Goal: Task Accomplishment & Management: Complete application form

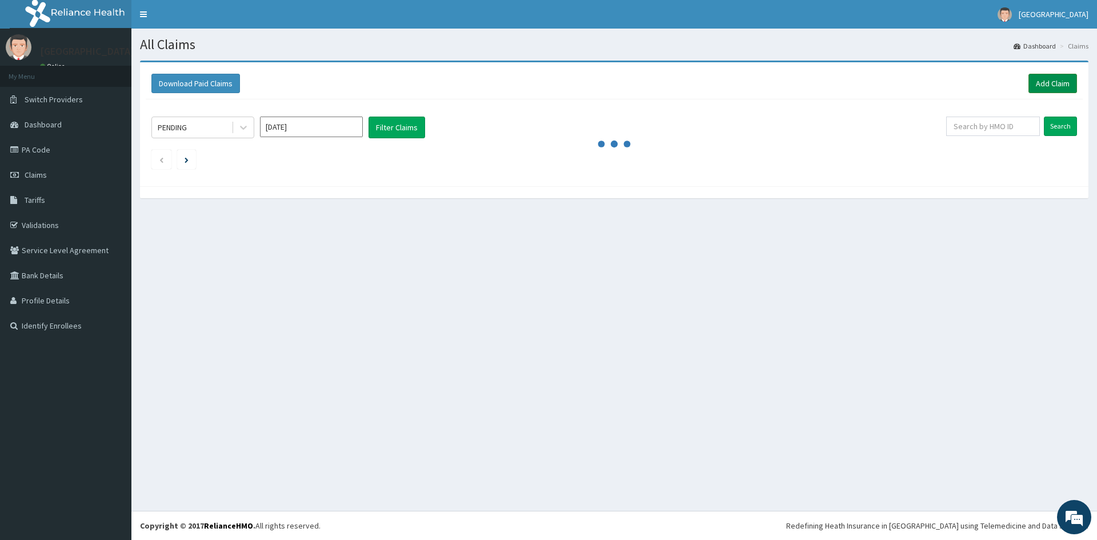
click at [1052, 90] on link "Add Claim" at bounding box center [1052, 83] width 49 height 19
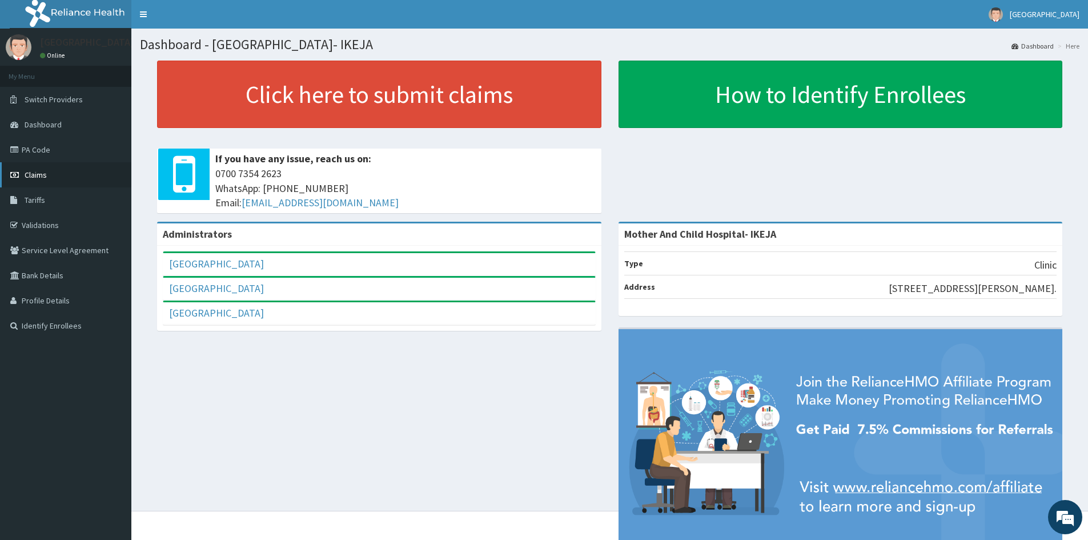
click at [30, 171] on span "Claims" at bounding box center [36, 175] width 22 height 10
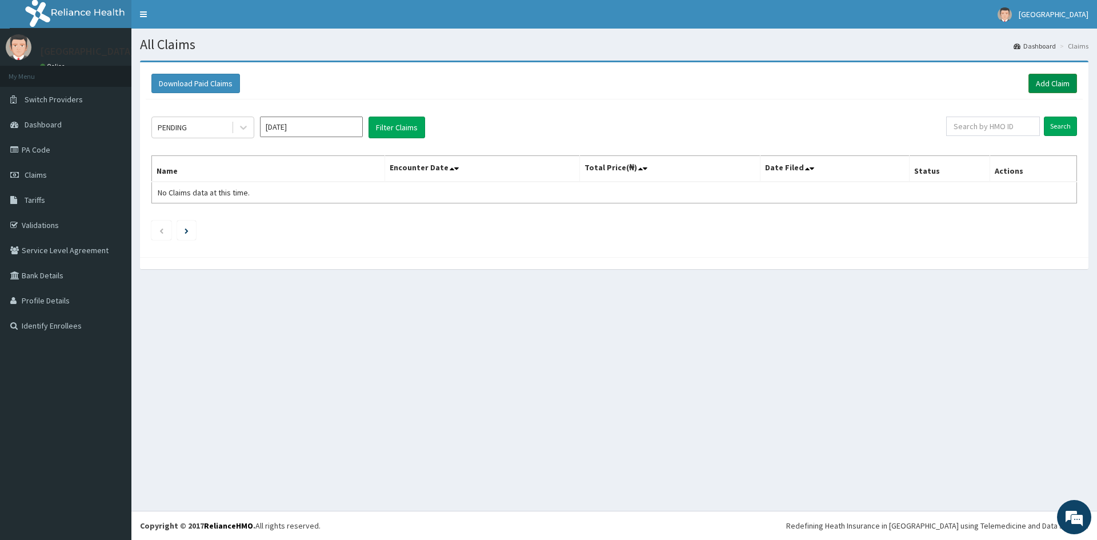
click at [1039, 87] on link "Add Claim" at bounding box center [1052, 83] width 49 height 19
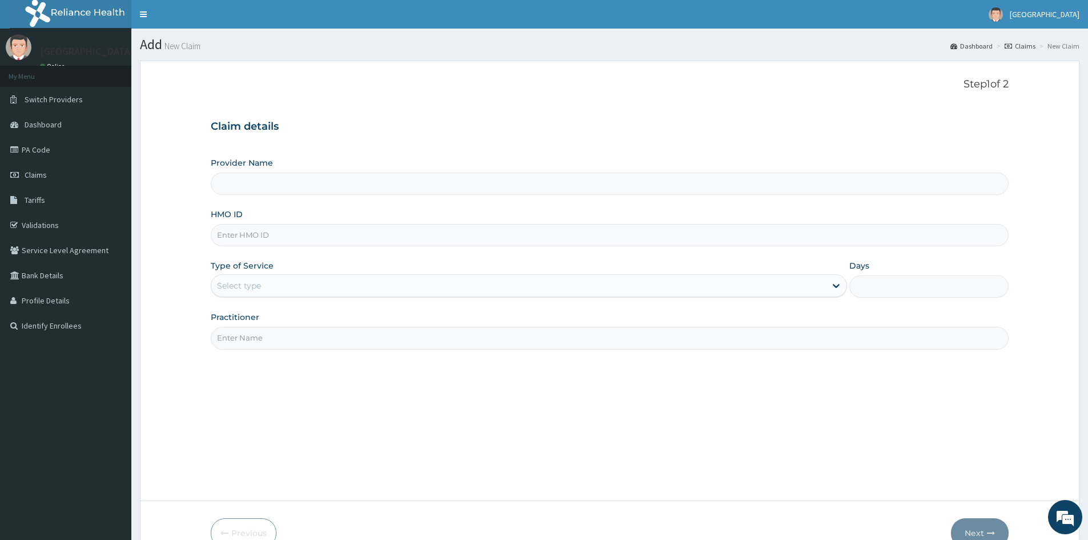
click at [261, 234] on input "HMO ID" at bounding box center [610, 235] width 798 height 22
type input "Mother And Child Hospital- IKEJA"
type input "NBC/11342/D"
click at [302, 285] on div "Select type" at bounding box center [518, 286] width 615 height 18
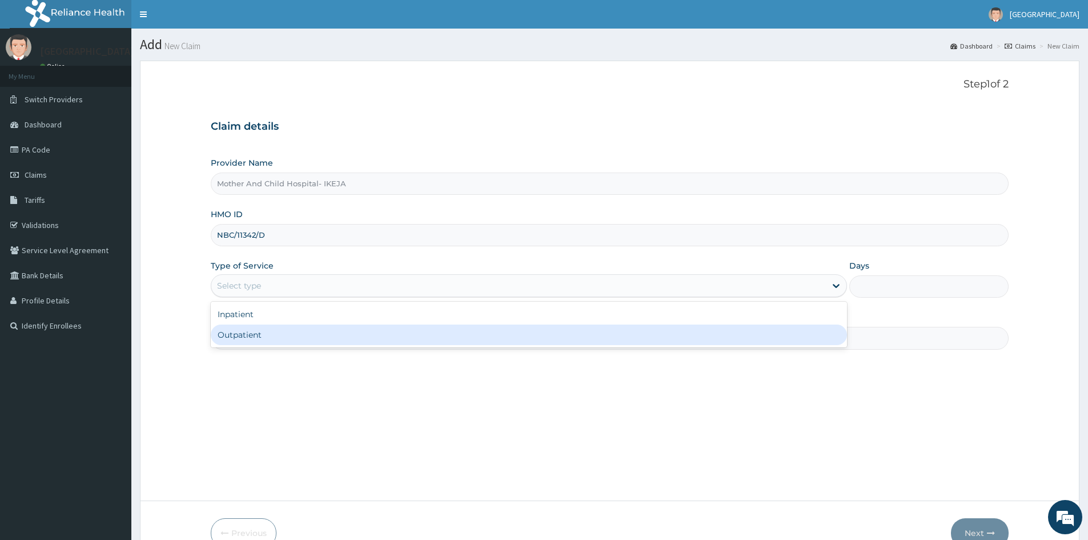
click at [272, 340] on div "Outpatient" at bounding box center [529, 335] width 636 height 21
type input "1"
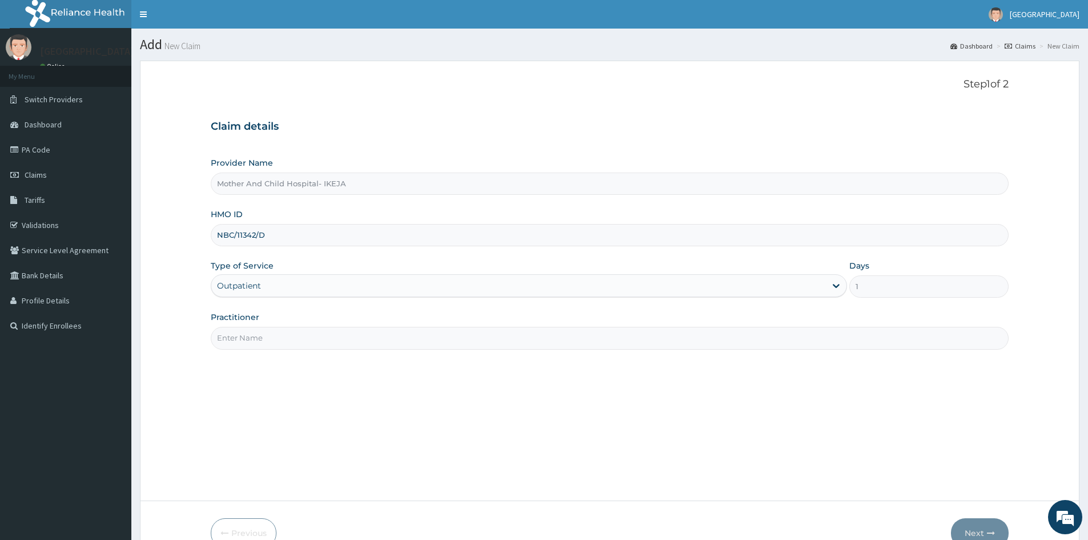
drag, startPoint x: 275, startPoint y: 339, endPoint x: 300, endPoint y: 328, distance: 26.9
click at [275, 339] on input "Practitioner" at bounding box center [610, 338] width 798 height 22
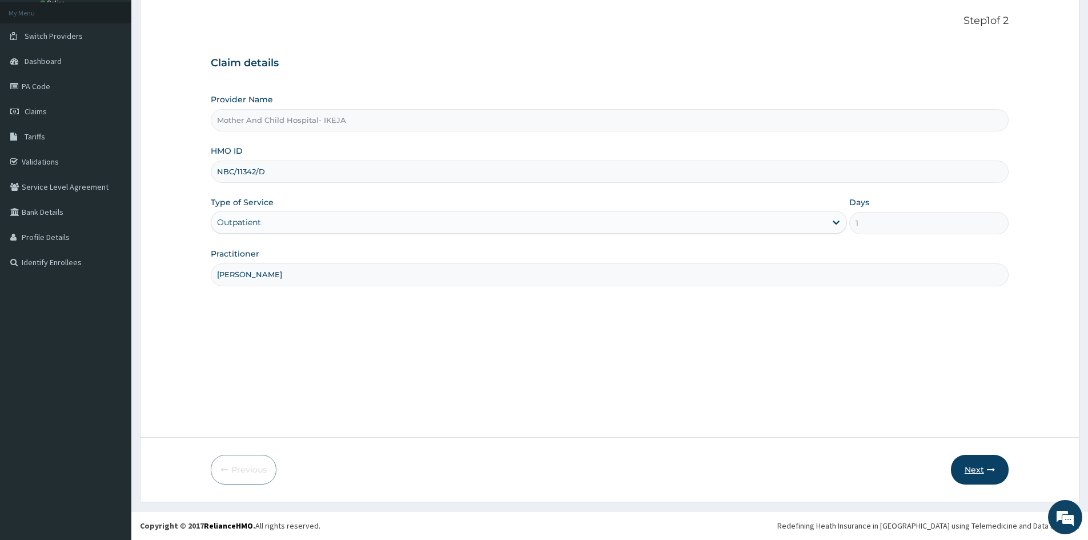
type input "DR OLALERE"
click at [976, 479] on button "Next" at bounding box center [980, 470] width 58 height 30
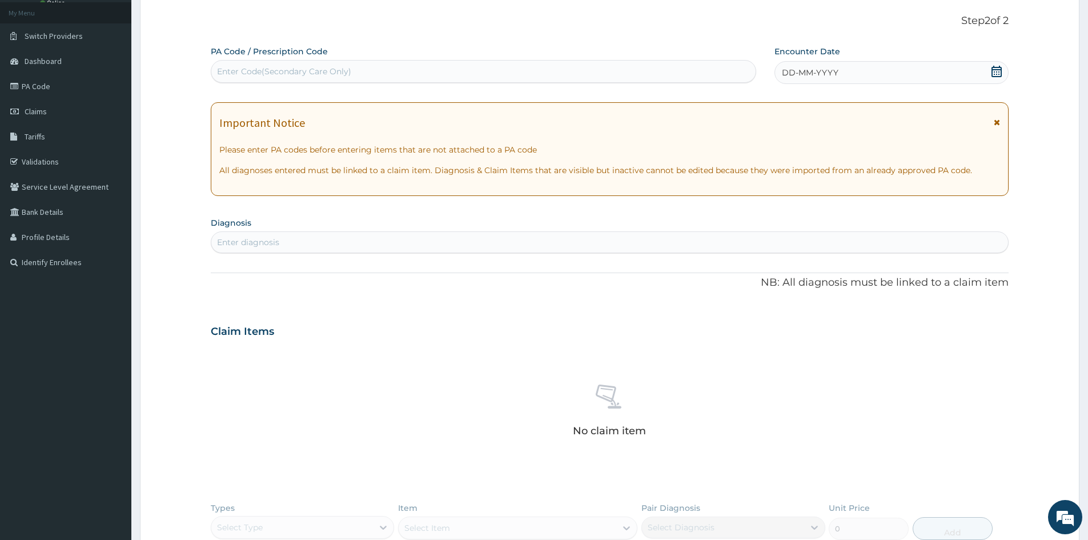
click at [999, 69] on icon at bounding box center [996, 71] width 11 height 11
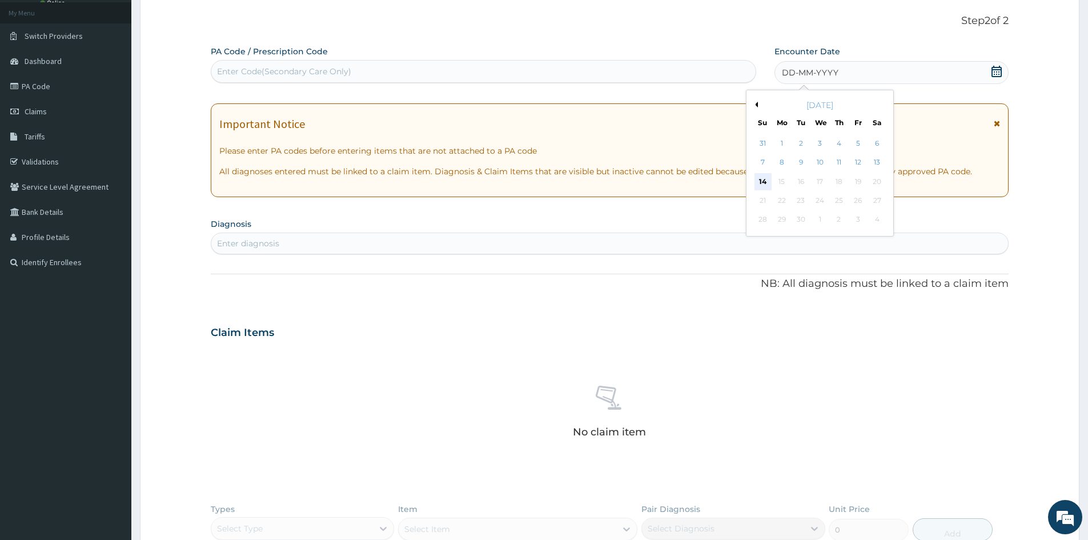
click at [756, 187] on div "14" at bounding box center [763, 181] width 17 height 17
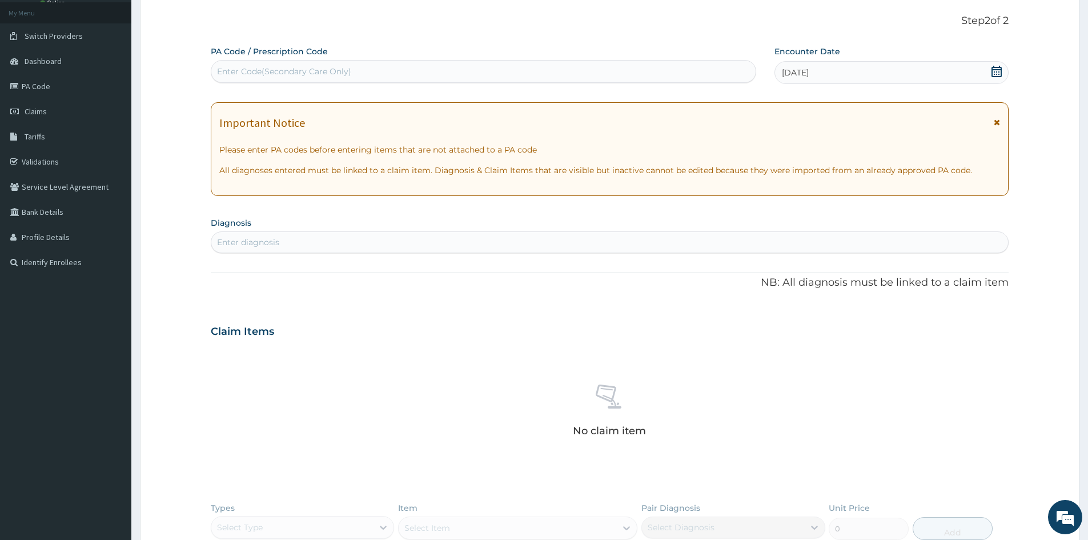
click at [591, 249] on div "Enter diagnosis" at bounding box center [609, 242] width 797 height 18
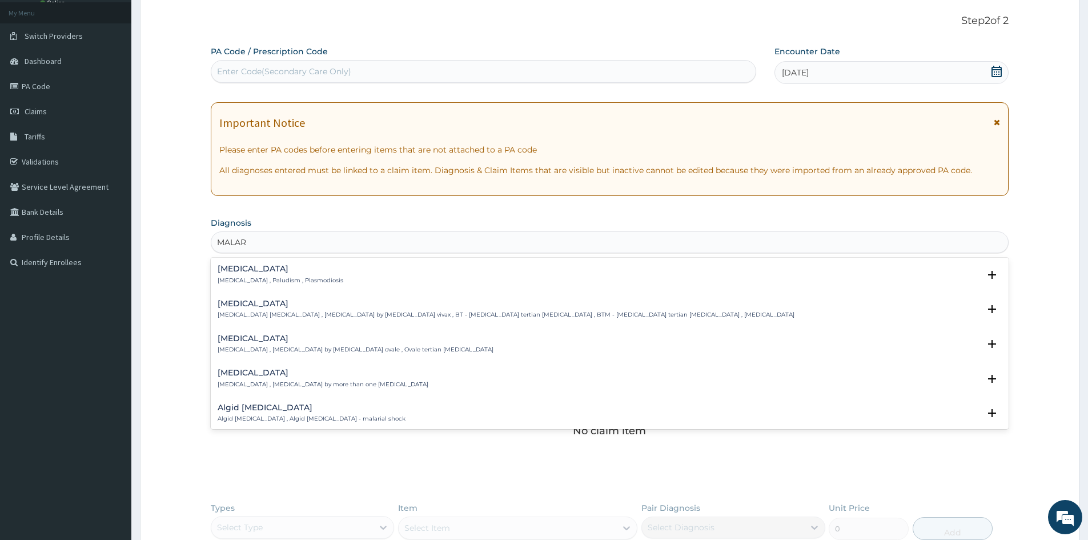
type input "MALARI"
click at [233, 273] on h4 "Malaria" at bounding box center [281, 269] width 126 height 9
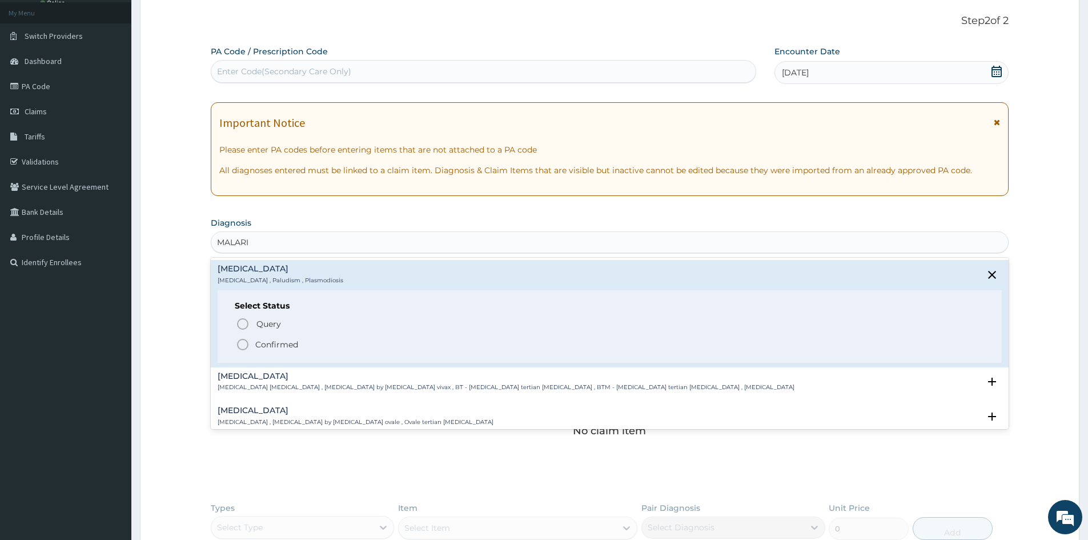
click at [243, 347] on icon "status option filled" at bounding box center [243, 345] width 14 height 14
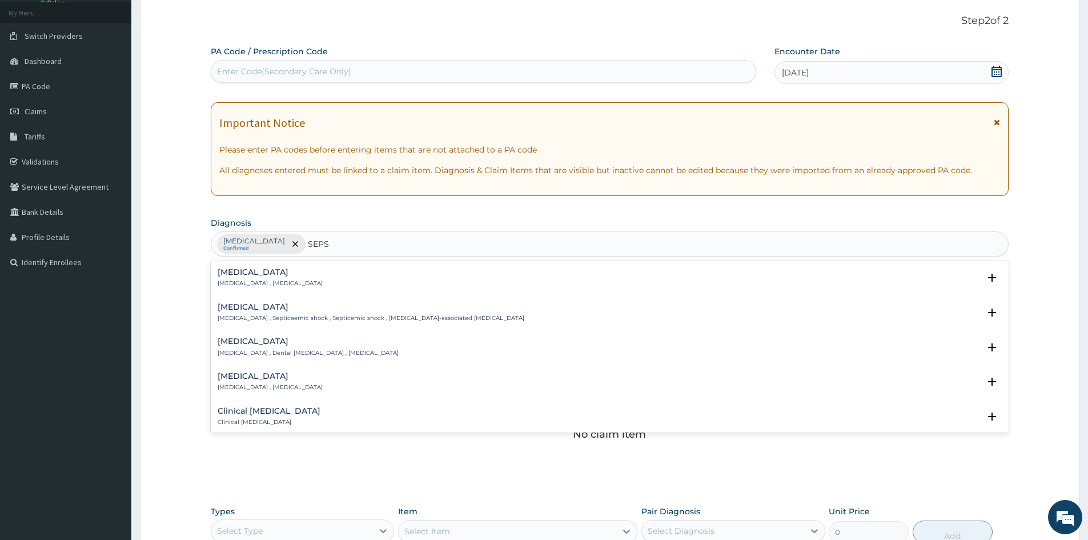
type input "SEPSI"
click at [246, 271] on h4 "Sepsis" at bounding box center [270, 272] width 105 height 9
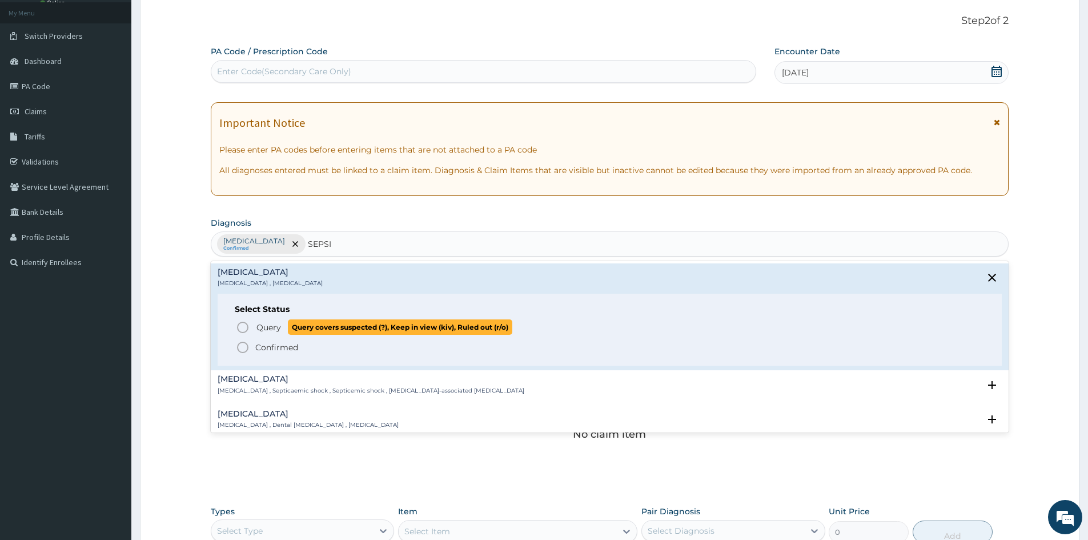
click at [244, 330] on icon "status option query" at bounding box center [243, 328] width 14 height 14
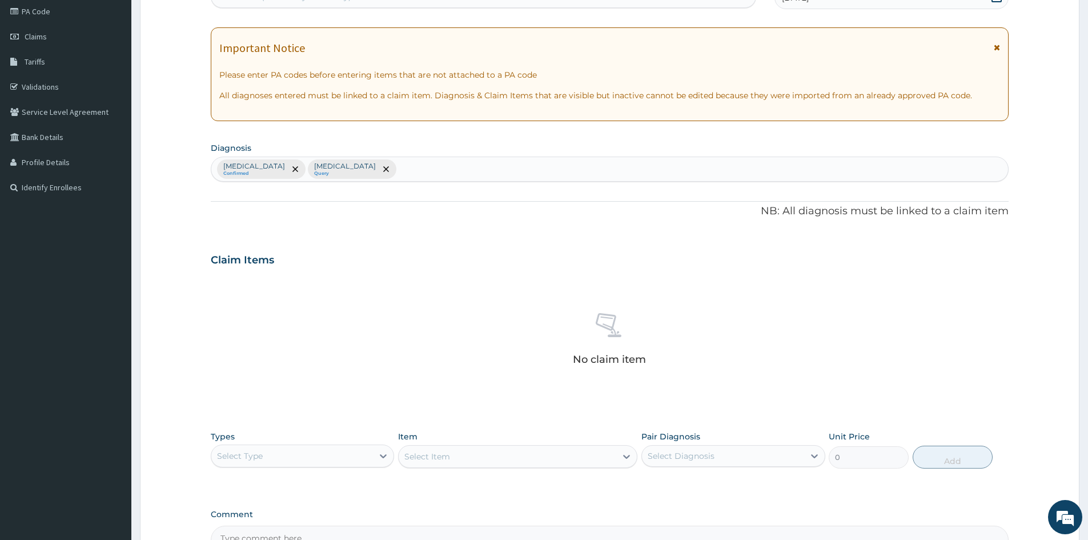
scroll to position [273, 0]
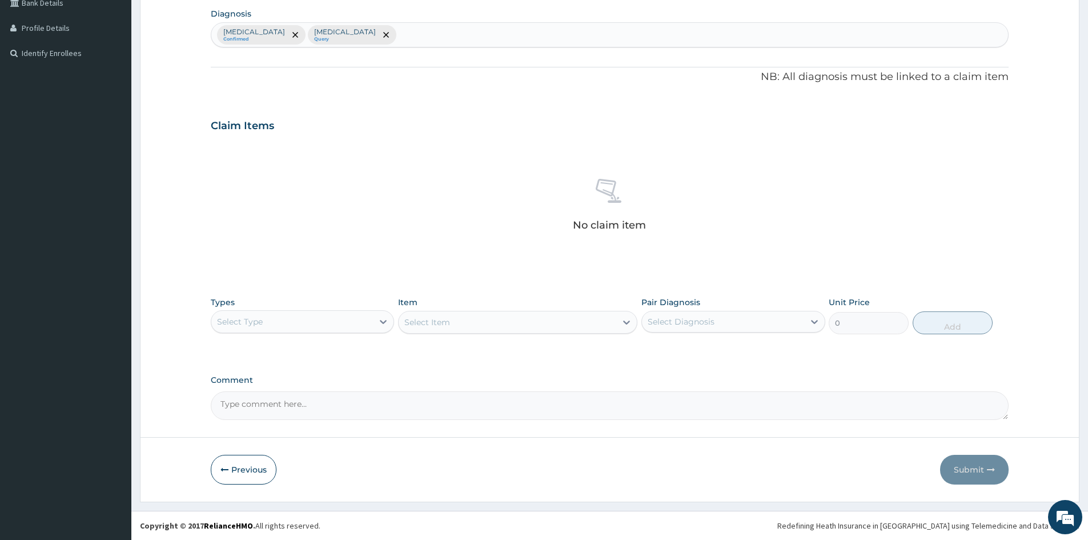
click at [279, 319] on div "Select Type" at bounding box center [292, 322] width 162 height 18
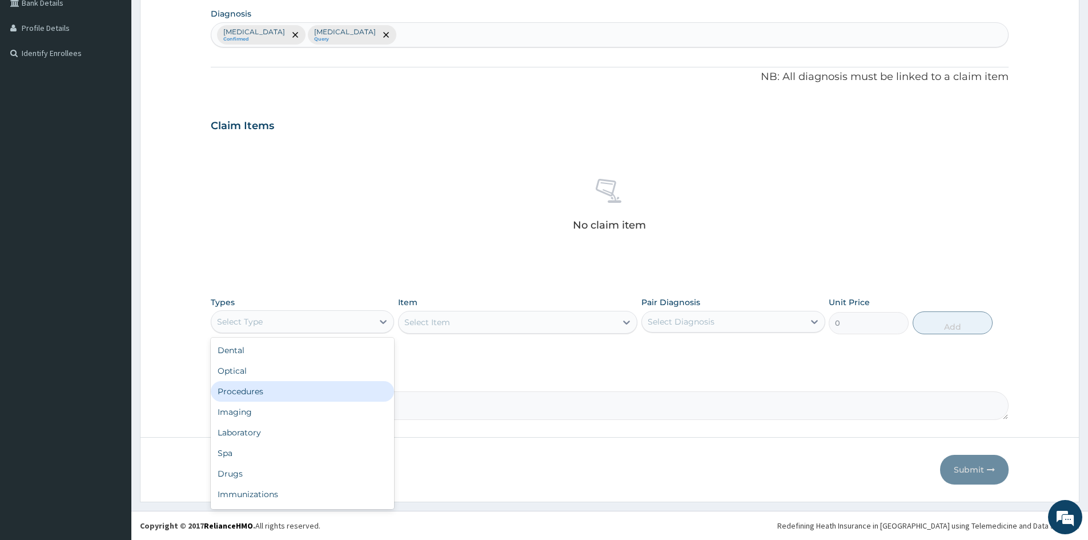
click at [277, 398] on div "Procedures" at bounding box center [302, 391] width 183 height 21
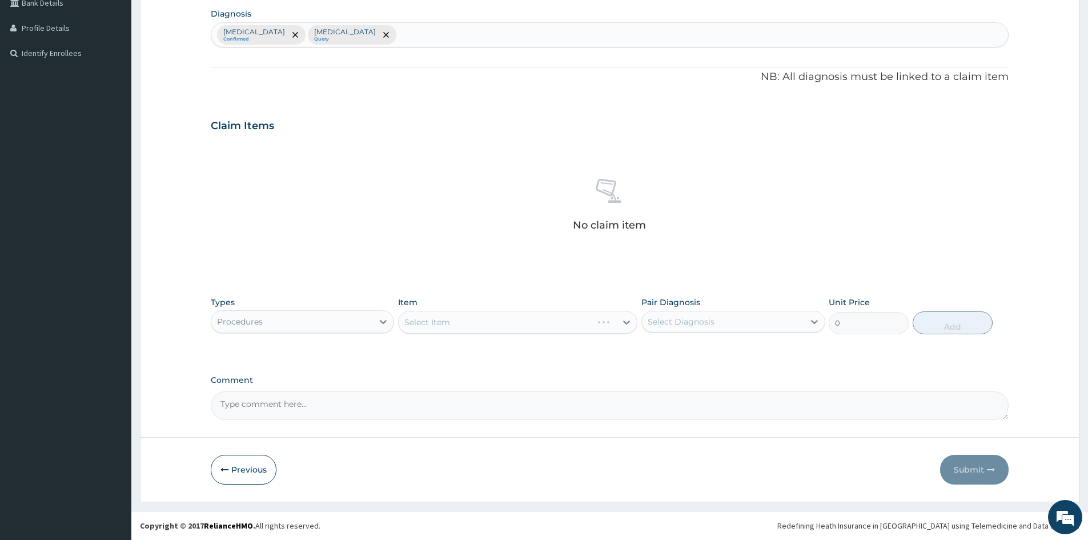
click at [515, 318] on div "Select Item" at bounding box center [517, 322] width 239 height 23
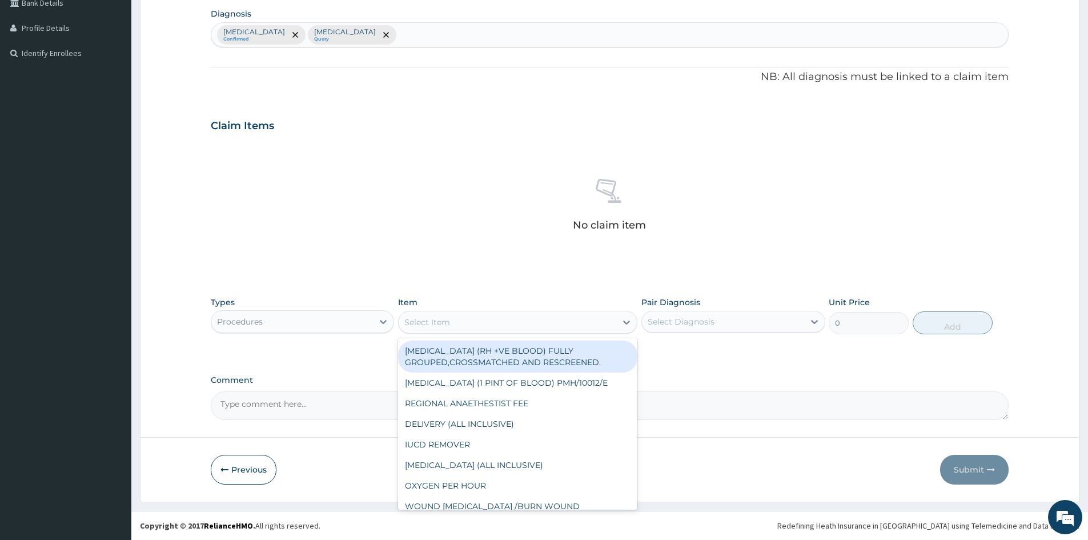
click at [515, 318] on div "Select Item" at bounding box center [508, 322] width 218 height 18
type input "GP"
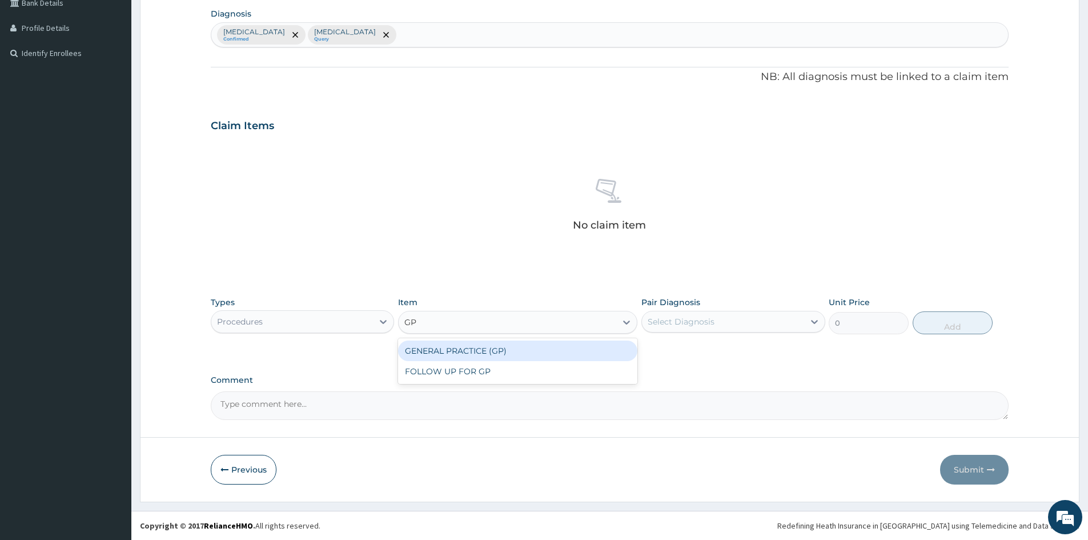
click at [515, 345] on div "GENERAL PRACTICE (GP)" at bounding box center [517, 351] width 239 height 21
type input "4000"
drag, startPoint x: 707, startPoint y: 318, endPoint x: 710, endPoint y: 334, distance: 15.8
click at [707, 319] on div "Select Diagnosis" at bounding box center [681, 321] width 67 height 11
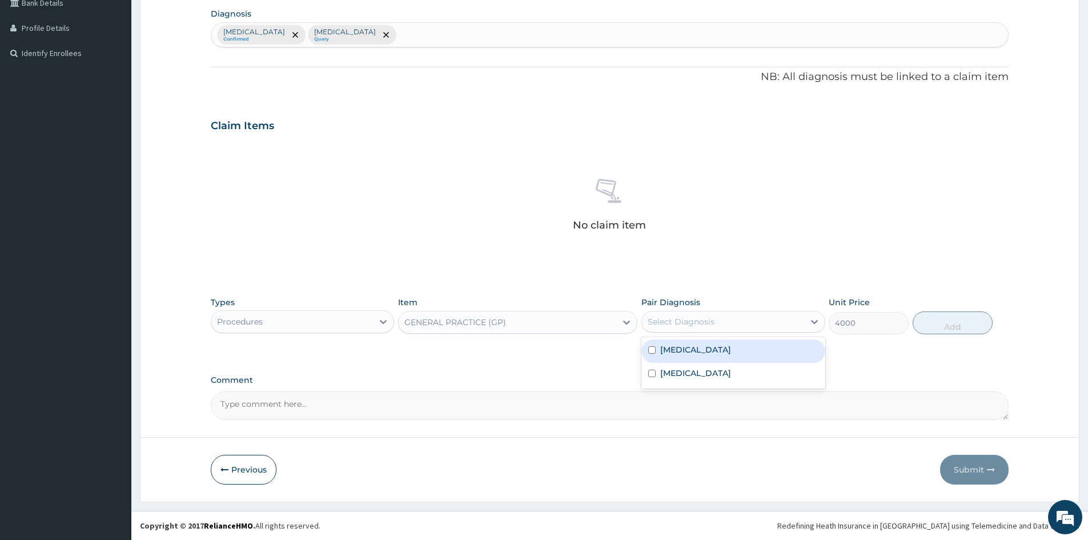
click at [709, 354] on div "Malaria" at bounding box center [733, 350] width 183 height 23
checkbox input "true"
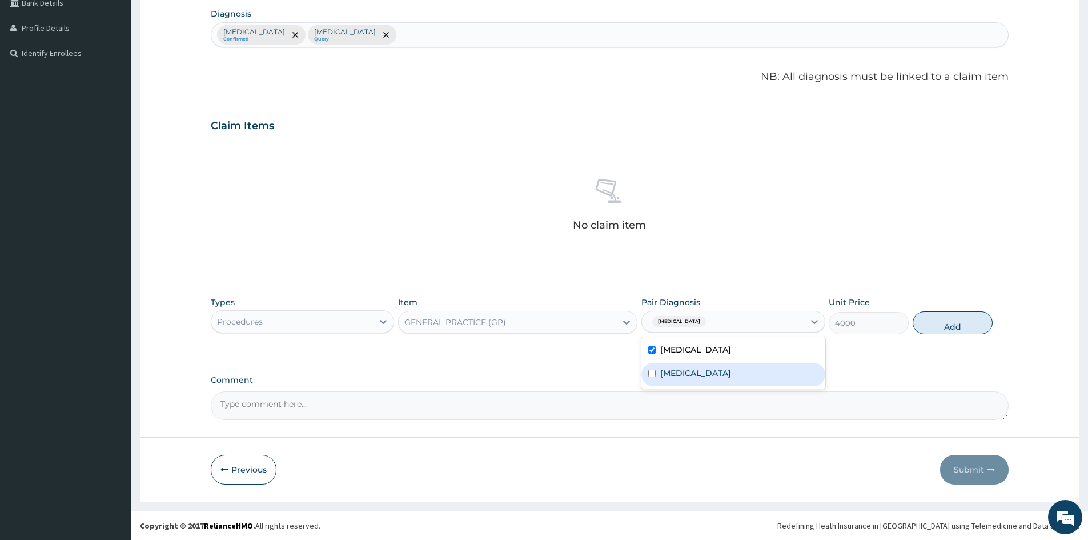
click at [734, 377] on div "Sepsis" at bounding box center [733, 374] width 183 height 23
checkbox input "true"
click at [960, 324] on button "Add" at bounding box center [953, 322] width 80 height 23
type input "0"
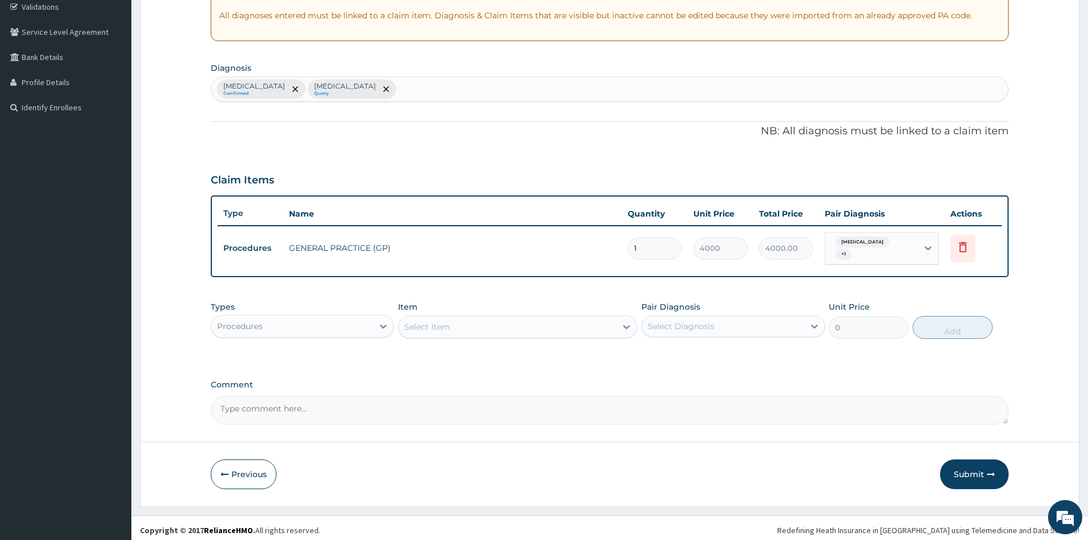
click at [296, 324] on div "Procedures" at bounding box center [292, 326] width 162 height 18
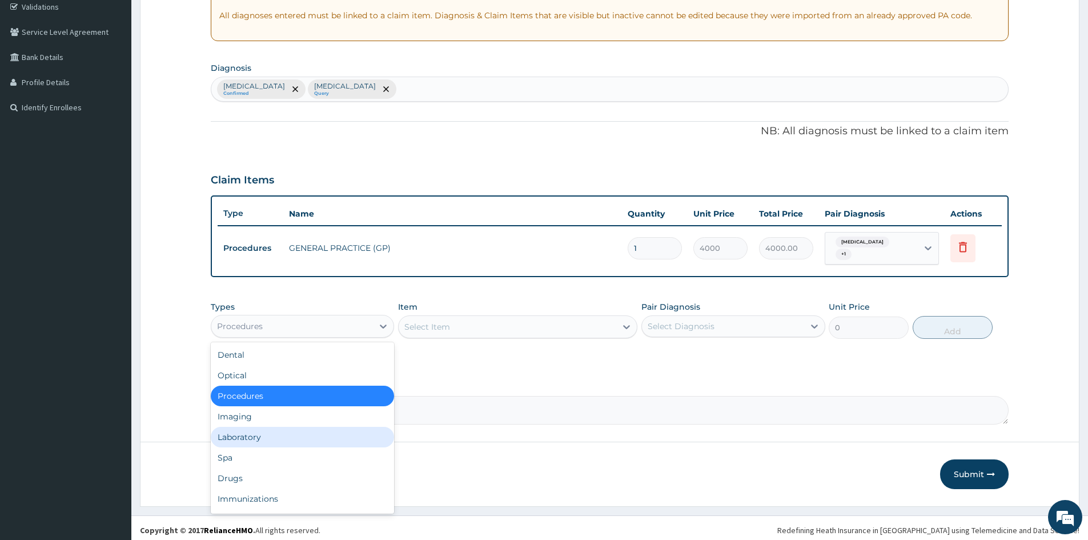
click at [304, 429] on div "Laboratory" at bounding box center [302, 437] width 183 height 21
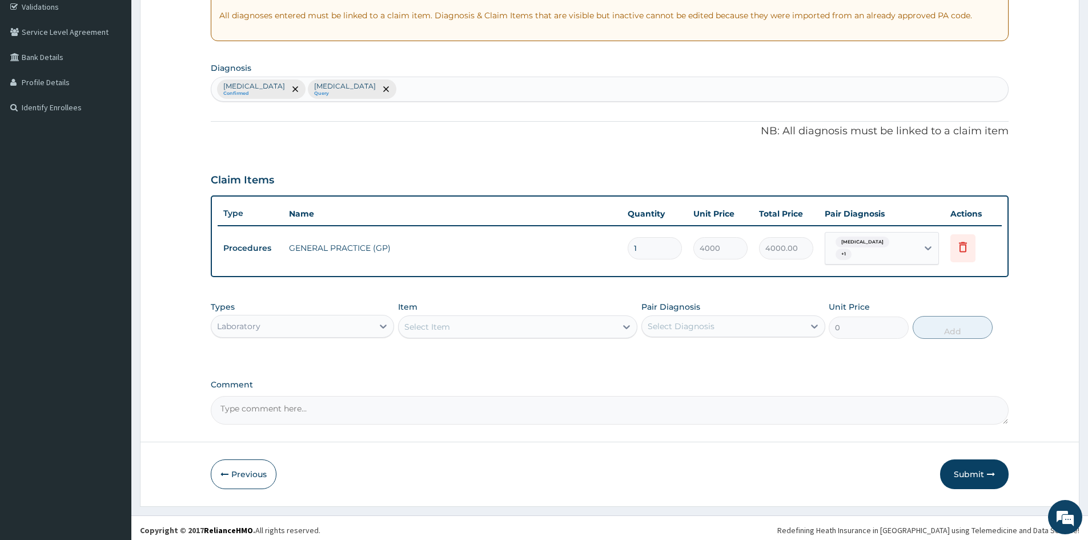
click at [500, 325] on div "Select Item" at bounding box center [508, 327] width 218 height 18
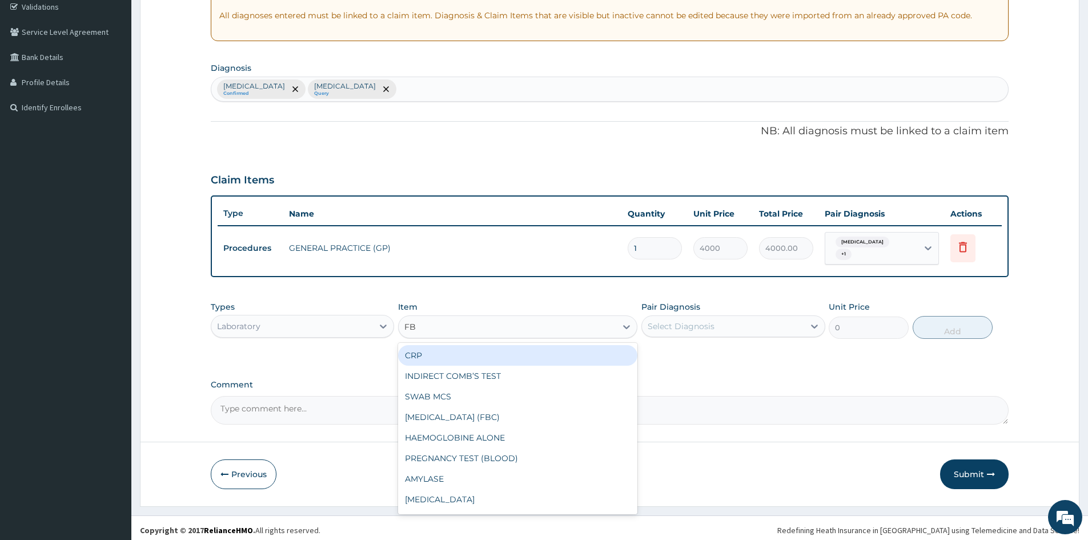
type input "FBC"
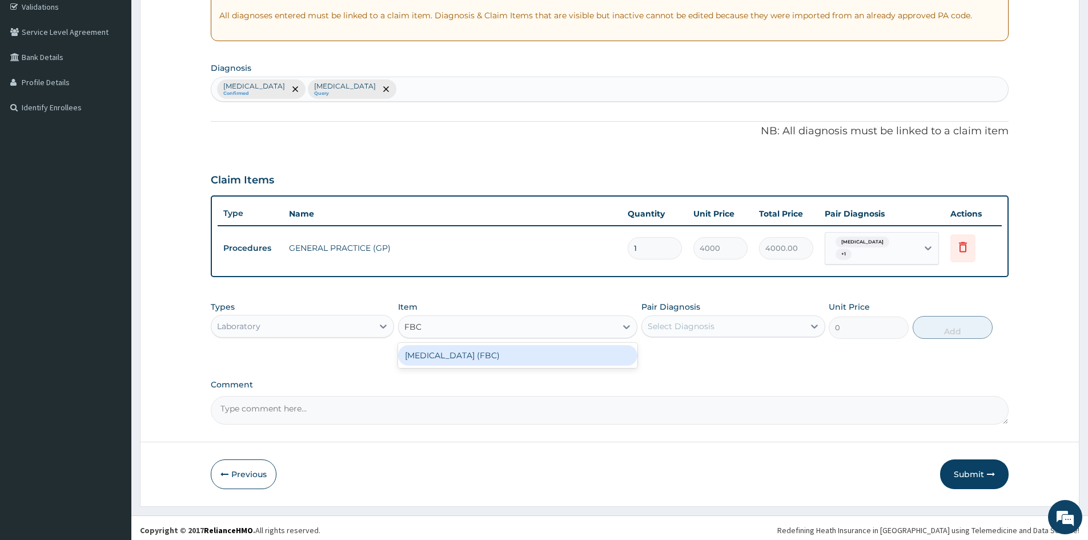
click at [479, 350] on div "FULL BLOOD COUNT (FBC)" at bounding box center [517, 355] width 239 height 21
type input "2400"
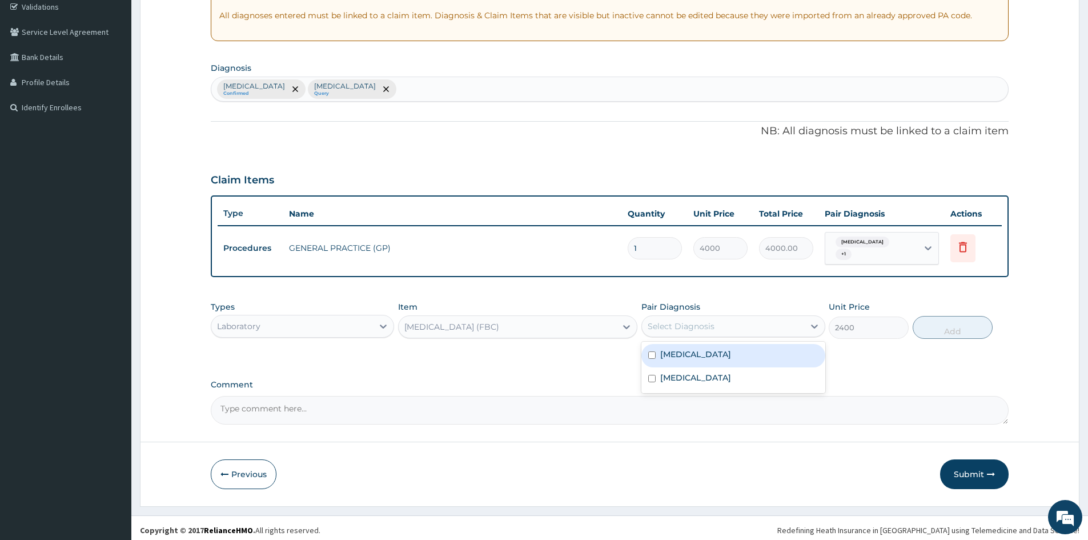
drag, startPoint x: 682, startPoint y: 327, endPoint x: 690, endPoint y: 344, distance: 19.2
click at [682, 327] on div "Select Diagnosis" at bounding box center [681, 326] width 67 height 11
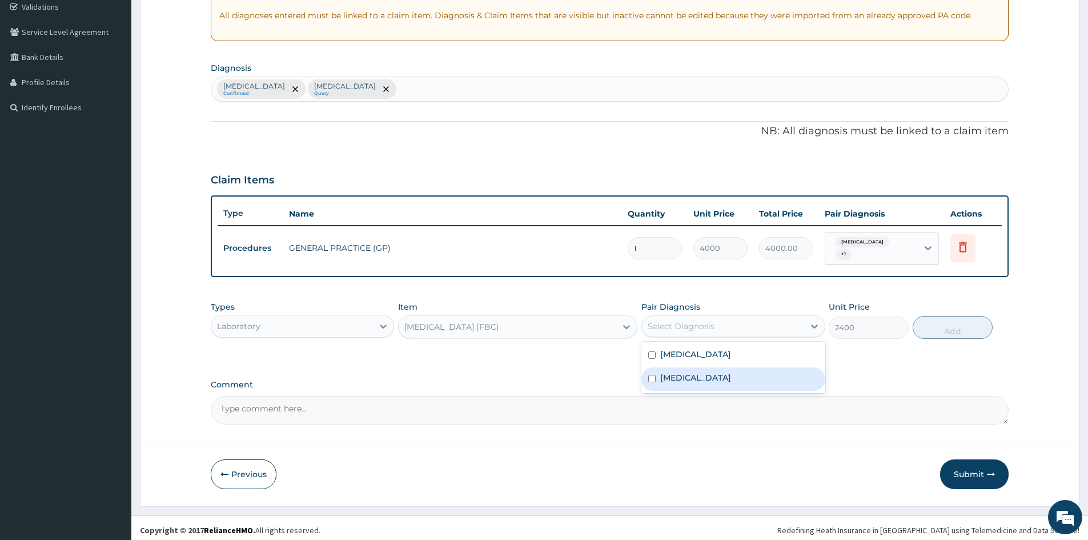
click at [704, 374] on div "Sepsis" at bounding box center [733, 378] width 183 height 23
checkbox input "true"
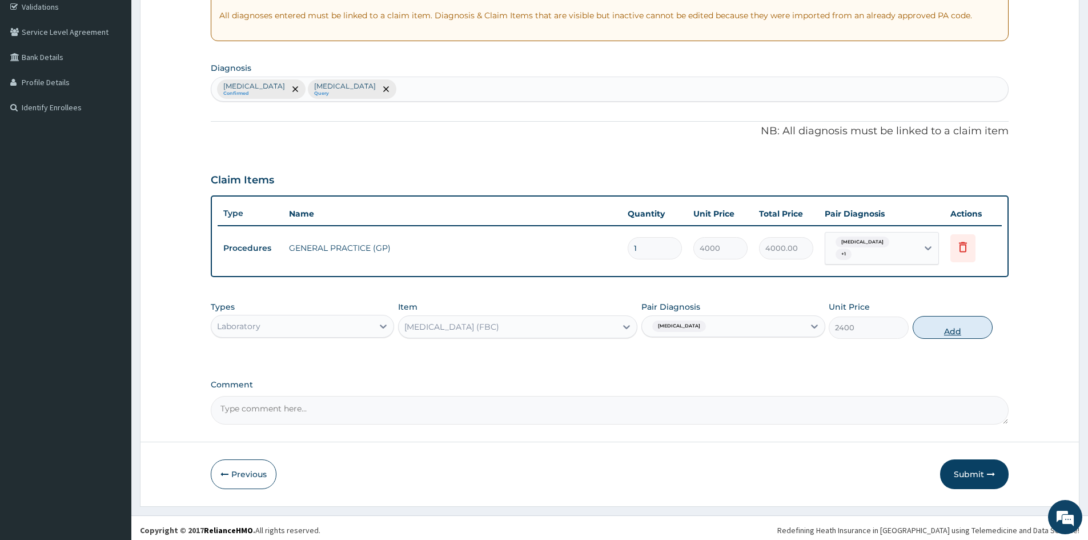
click at [932, 323] on button "Add" at bounding box center [953, 327] width 80 height 23
type input "0"
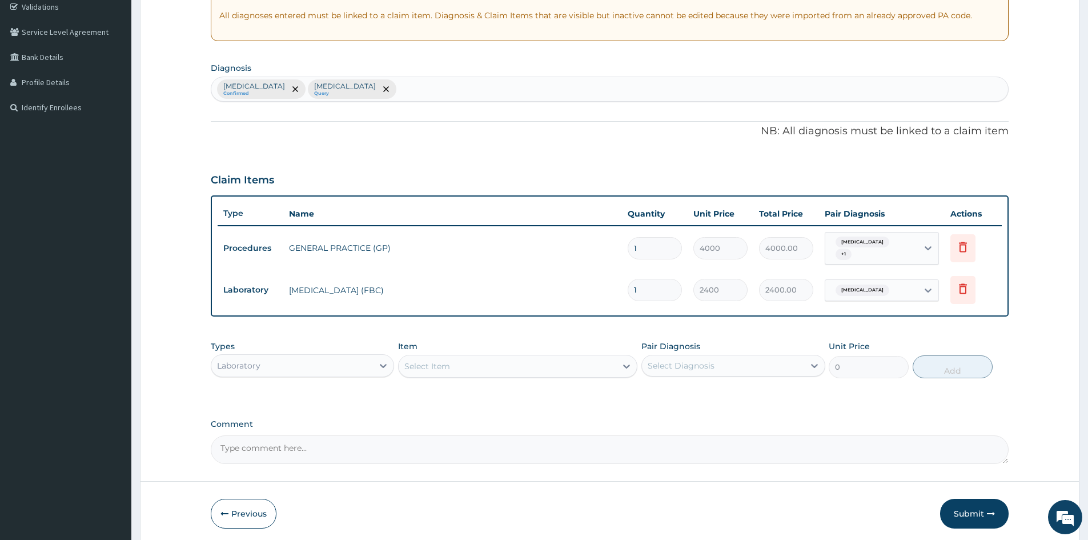
click at [485, 362] on div "Select Item" at bounding box center [508, 366] width 218 height 18
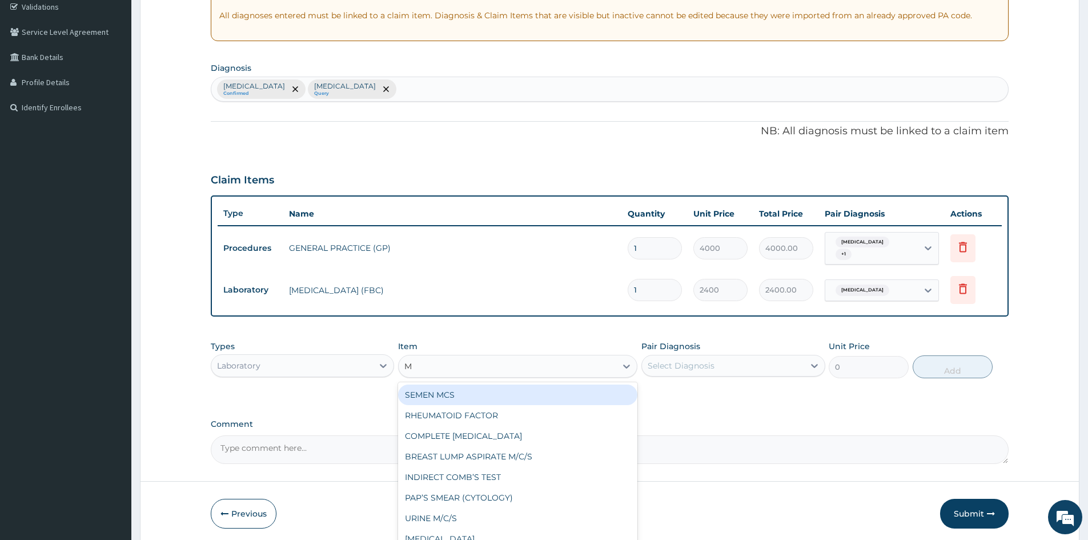
type input "MP"
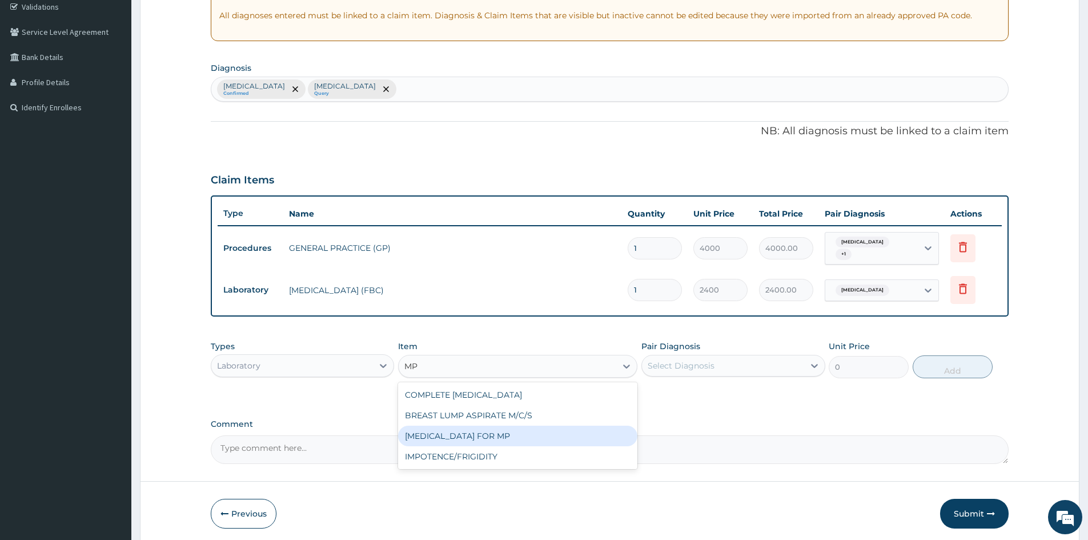
click at [481, 439] on div "BLOOD FILM FOR MP" at bounding box center [517, 436] width 239 height 21
type input "1200"
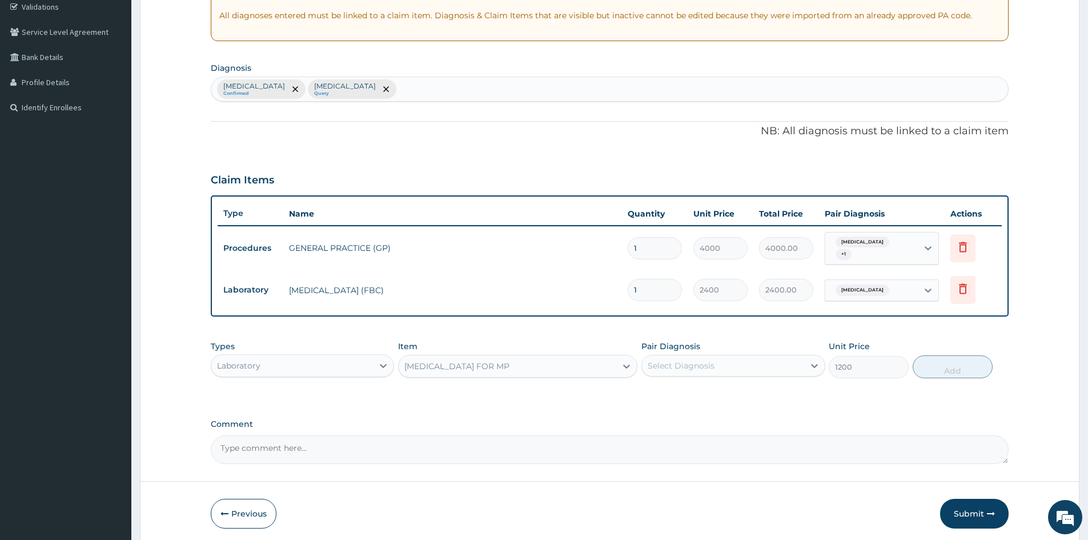
click at [723, 359] on div "Select Diagnosis" at bounding box center [723, 366] width 162 height 18
click at [717, 396] on div "Malaria" at bounding box center [733, 394] width 183 height 23
checkbox input "true"
click at [944, 355] on button "Add" at bounding box center [953, 366] width 80 height 23
type input "0"
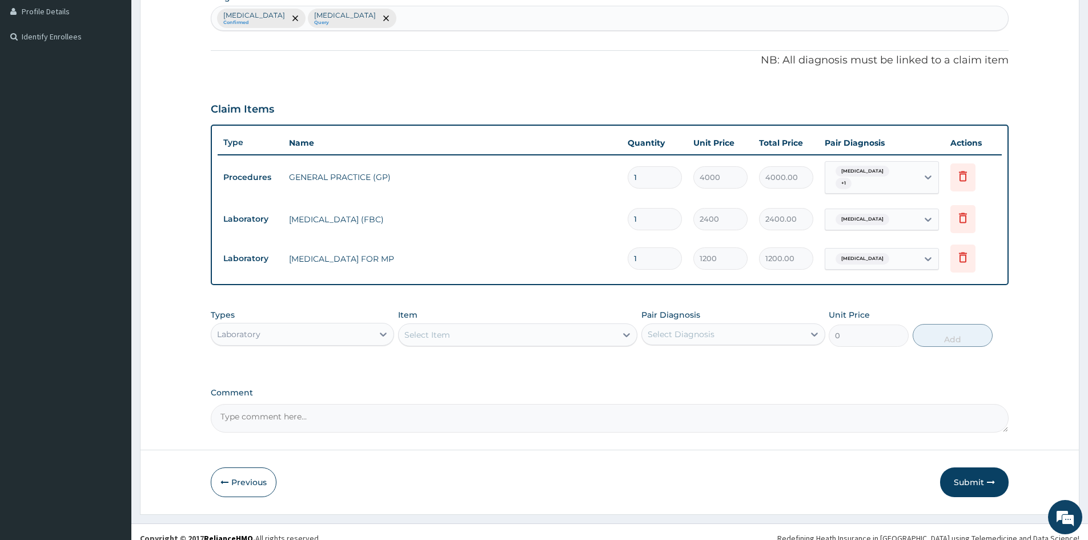
scroll to position [297, 0]
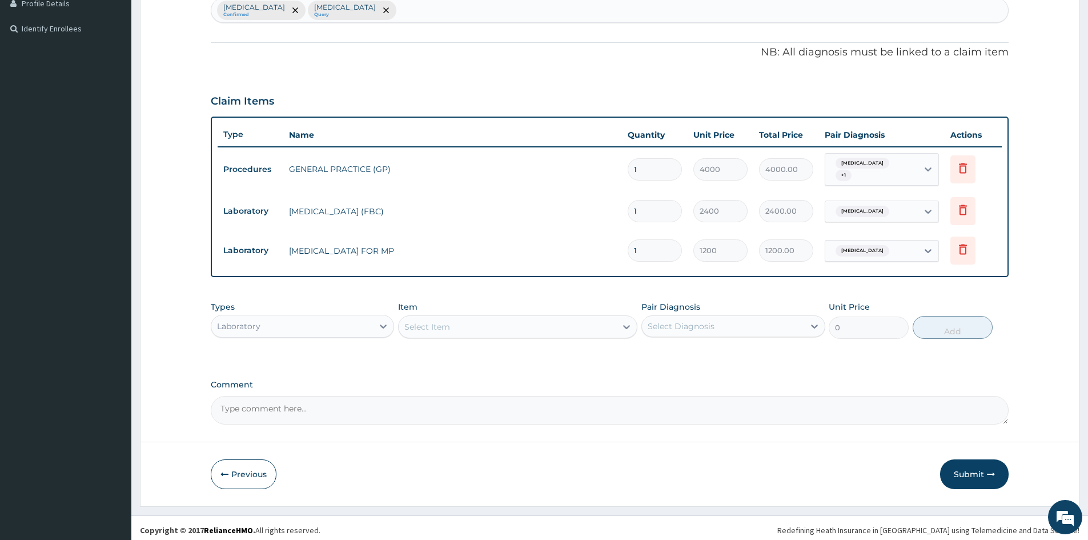
click at [256, 325] on div "Laboratory" at bounding box center [238, 326] width 43 height 11
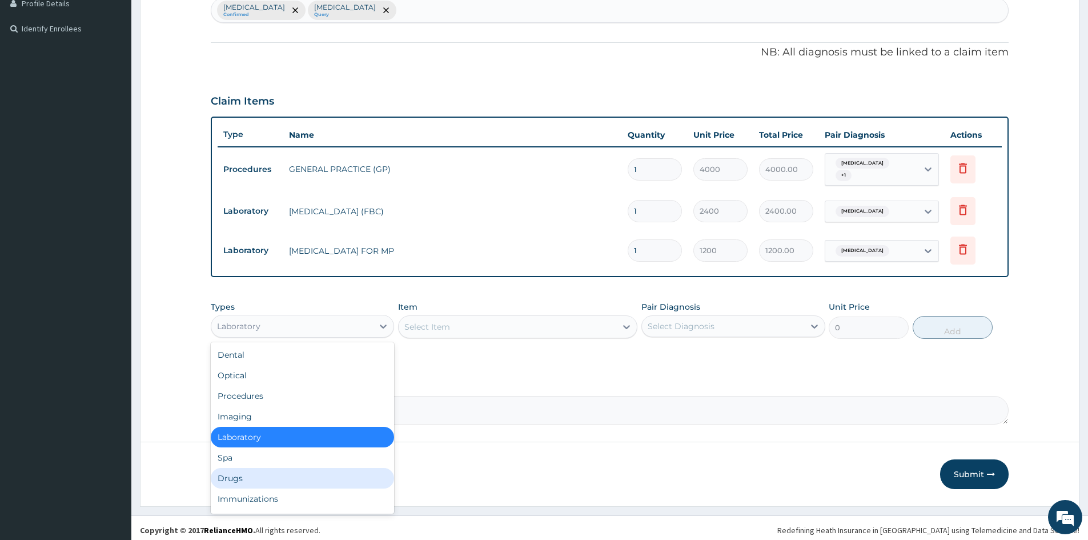
click at [289, 468] on div "Drugs" at bounding box center [302, 478] width 183 height 21
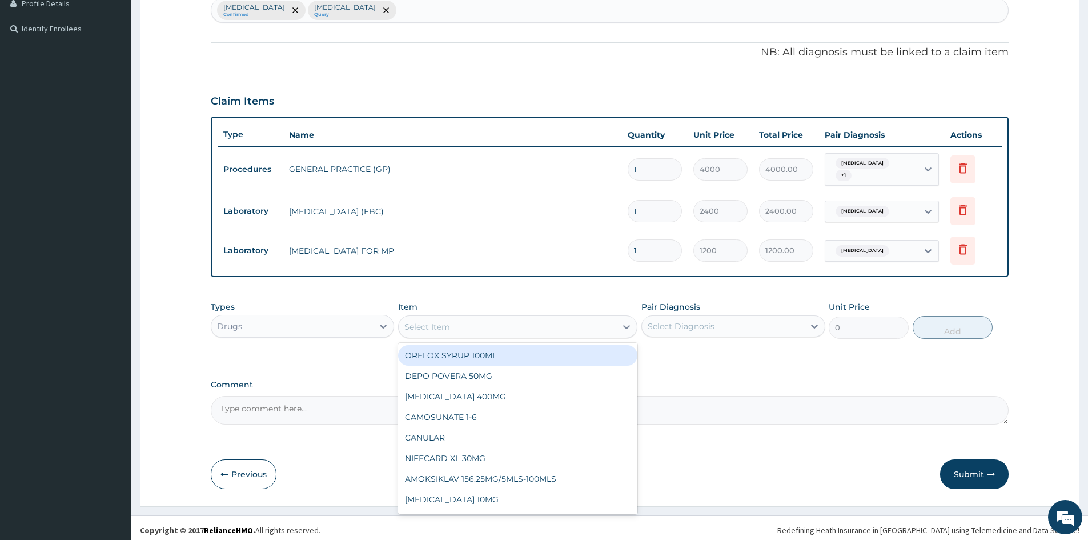
click at [451, 326] on div "Select Item" at bounding box center [508, 327] width 218 height 18
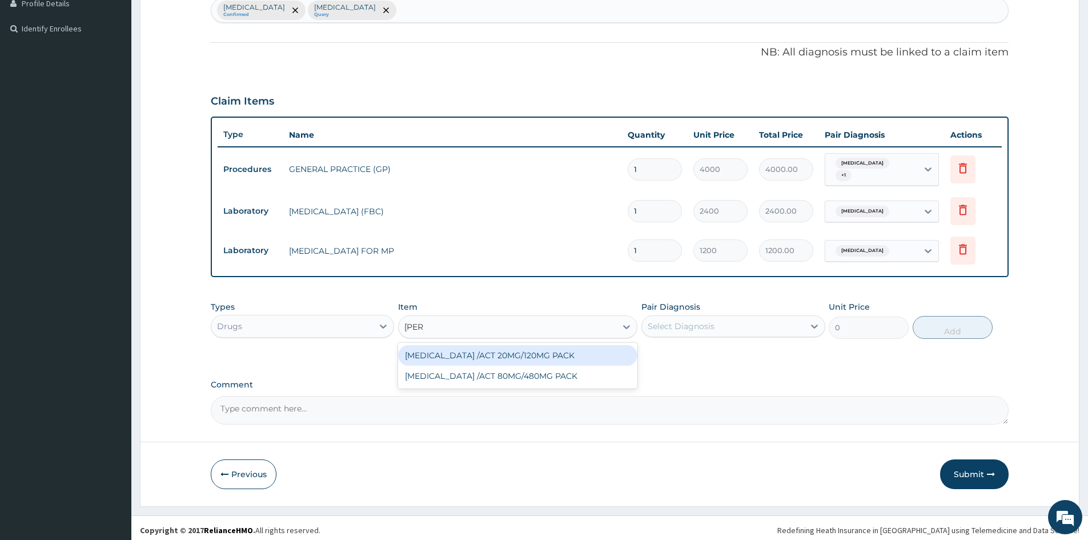
type input "COART"
click at [528, 355] on div "COARTEM /ACT 20MG/120MG PACK" at bounding box center [517, 355] width 239 height 21
type input "1000"
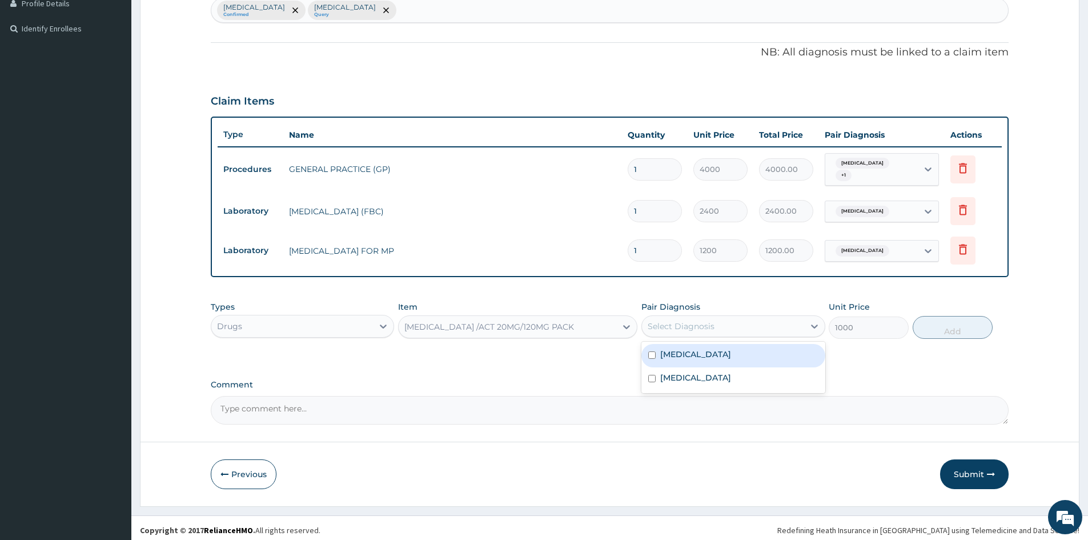
click at [700, 321] on div "Select Diagnosis" at bounding box center [681, 326] width 67 height 11
click at [704, 353] on div "Malaria" at bounding box center [733, 355] width 183 height 23
checkbox input "true"
click at [937, 321] on button "Add" at bounding box center [953, 327] width 80 height 23
type input "0"
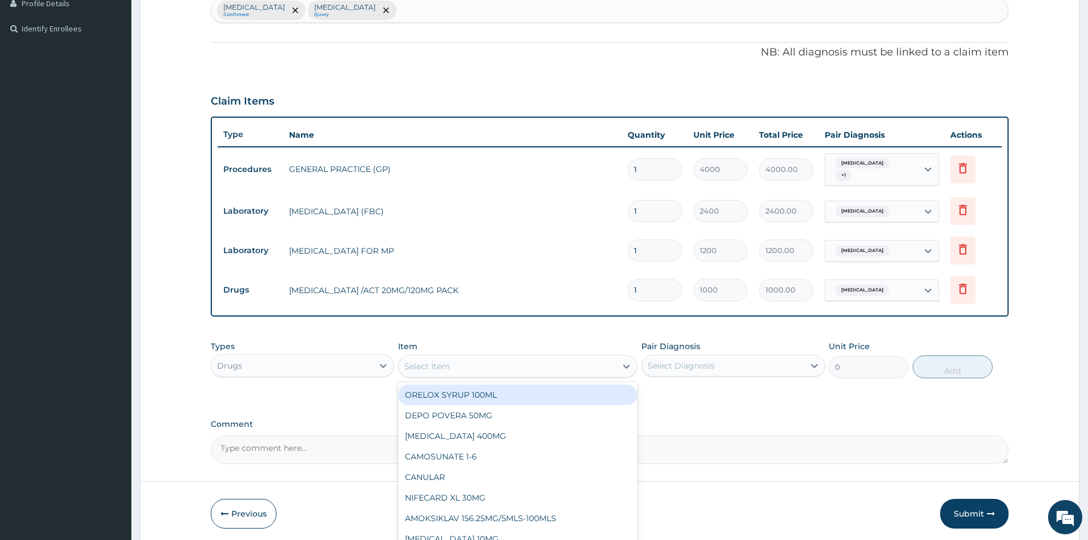
click at [488, 362] on div "Select Item" at bounding box center [508, 366] width 218 height 18
type input "IBUP"
click at [518, 386] on div "IBUPROFEN 100MG/5ML" at bounding box center [517, 395] width 239 height 21
type input "800"
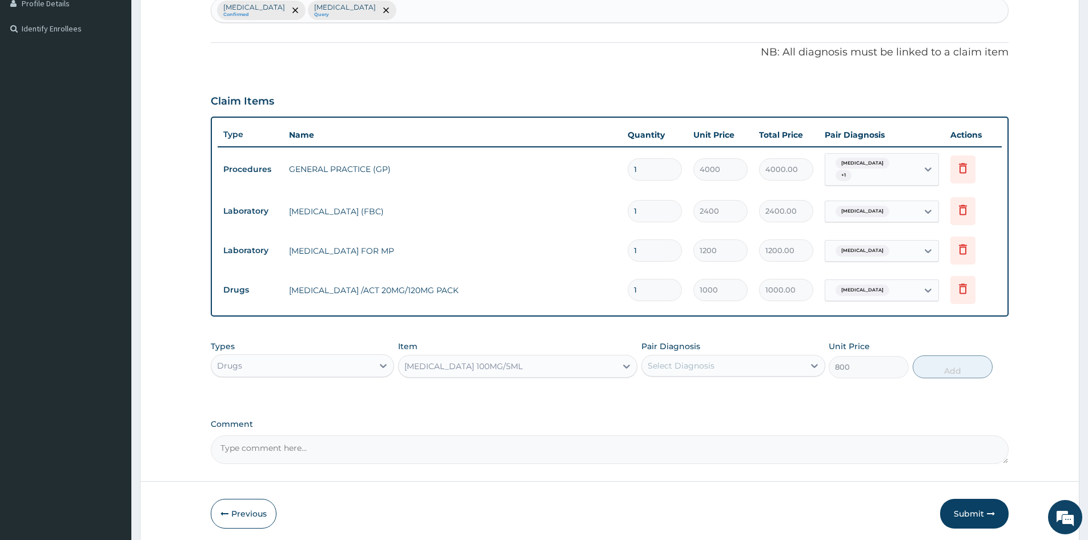
click at [734, 365] on div "Select Diagnosis" at bounding box center [723, 366] width 162 height 18
click at [732, 415] on div "Sepsis" at bounding box center [733, 418] width 183 height 23
drag, startPoint x: 689, startPoint y: 419, endPoint x: 678, endPoint y: 407, distance: 16.2
click at [688, 419] on div "Sepsis" at bounding box center [733, 418] width 183 height 23
checkbox input "false"
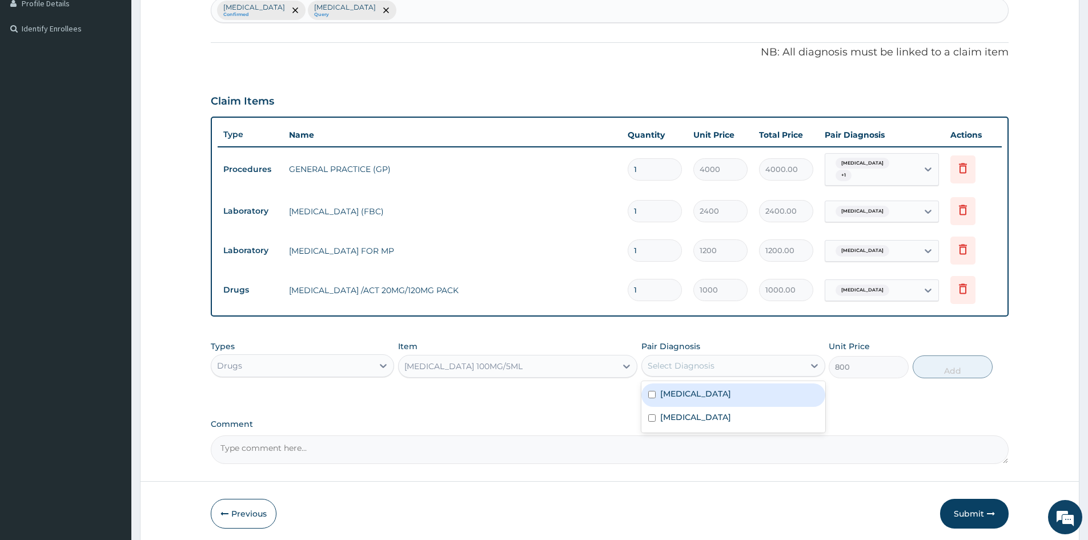
click at [672, 390] on label "Malaria" at bounding box center [695, 393] width 71 height 11
checkbox input "true"
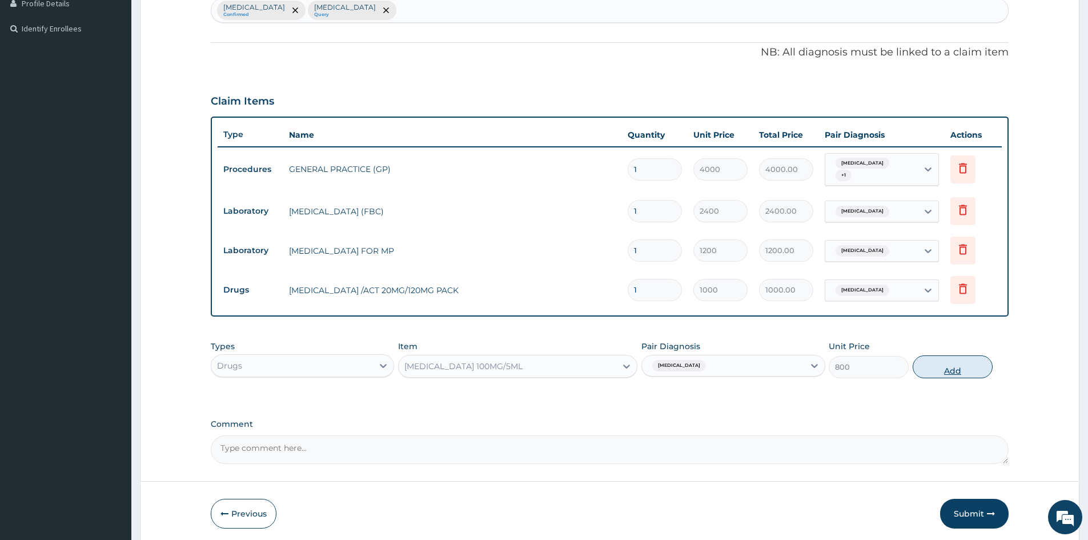
click at [945, 369] on button "Add" at bounding box center [953, 366] width 80 height 23
type input "0"
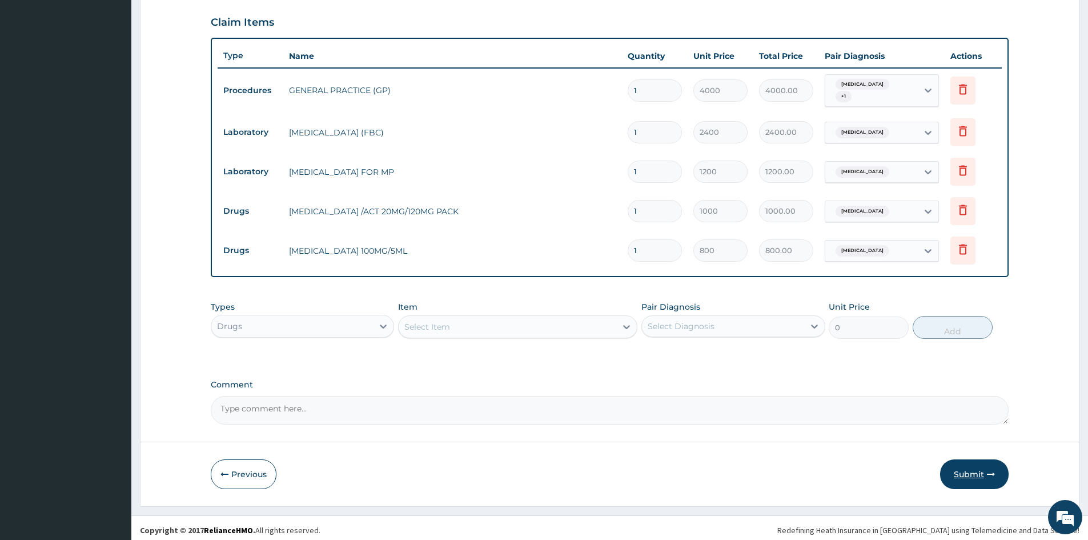
click at [964, 465] on button "Submit" at bounding box center [974, 474] width 69 height 30
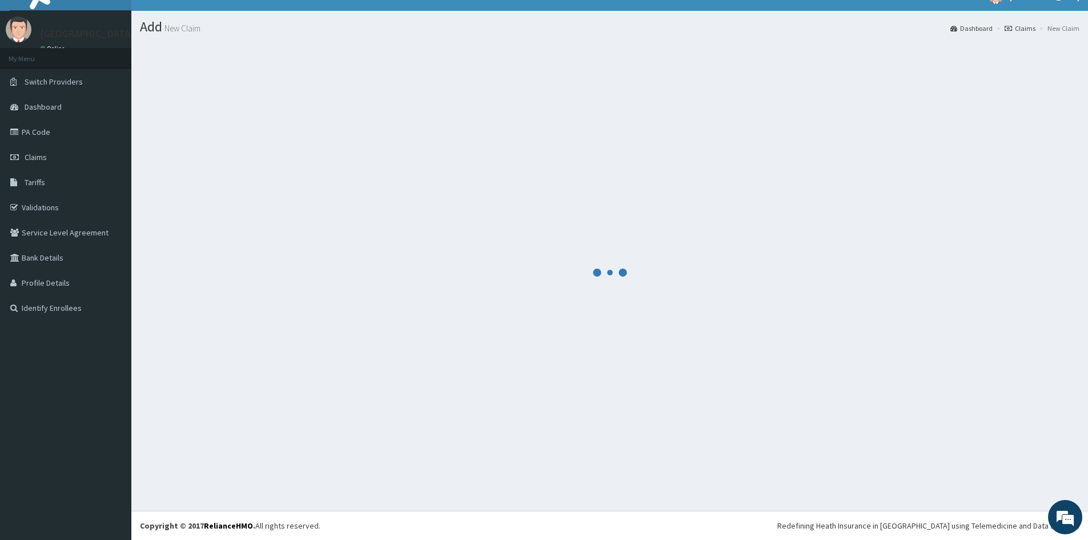
scroll to position [376, 0]
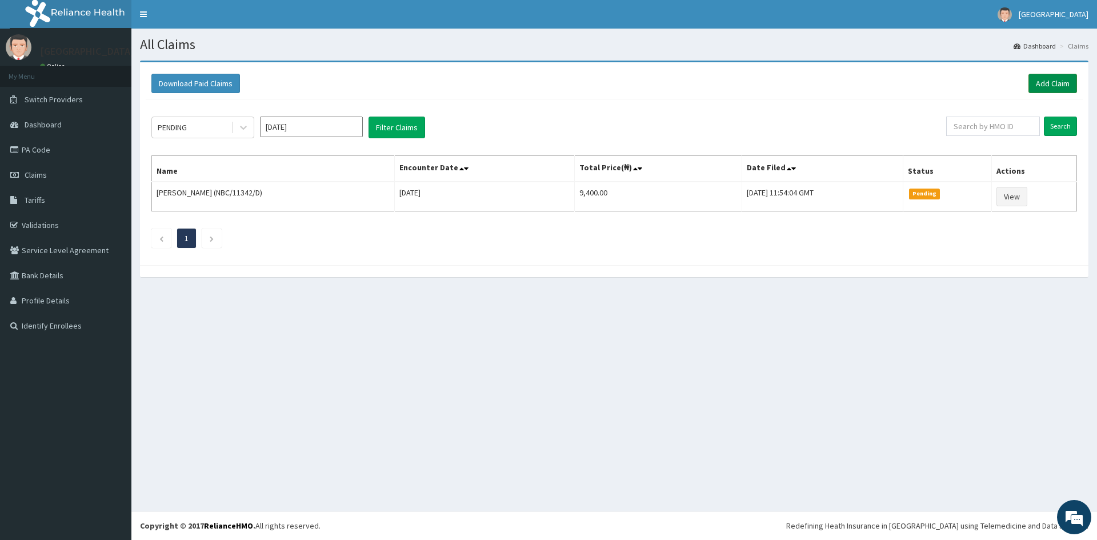
click at [1059, 79] on link "Add Claim" at bounding box center [1052, 83] width 49 height 19
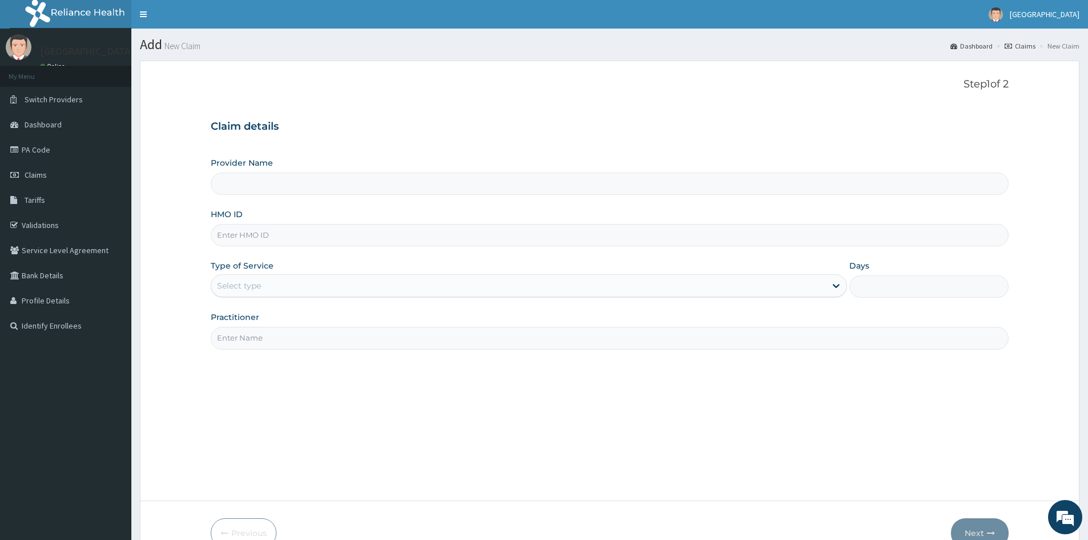
click at [311, 239] on input "HMO ID" at bounding box center [610, 235] width 798 height 22
type input "Mother And Child Hospital- IKEJA"
type input "NBC/11342/E"
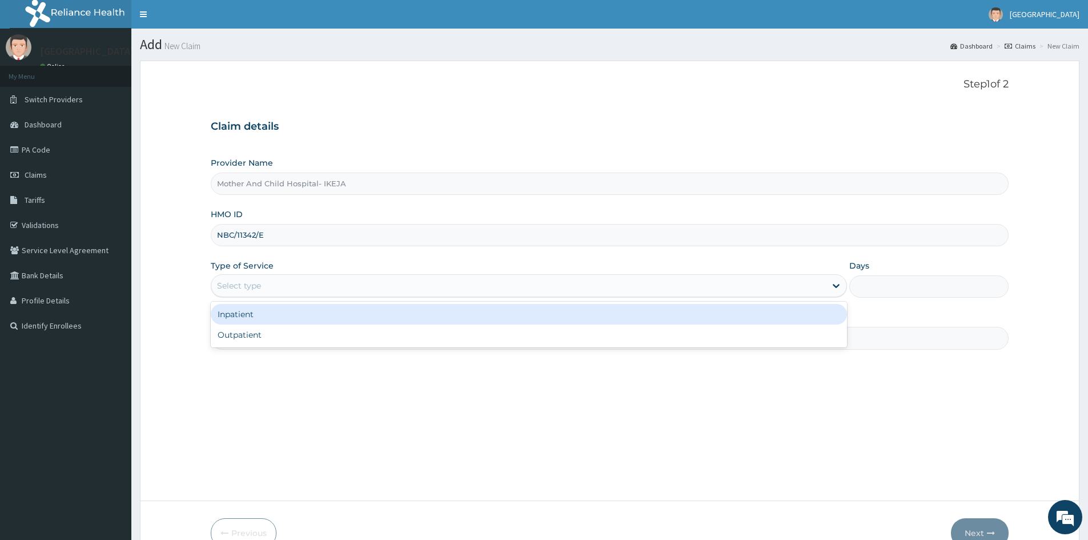
click at [304, 284] on div "Select type" at bounding box center [518, 286] width 615 height 18
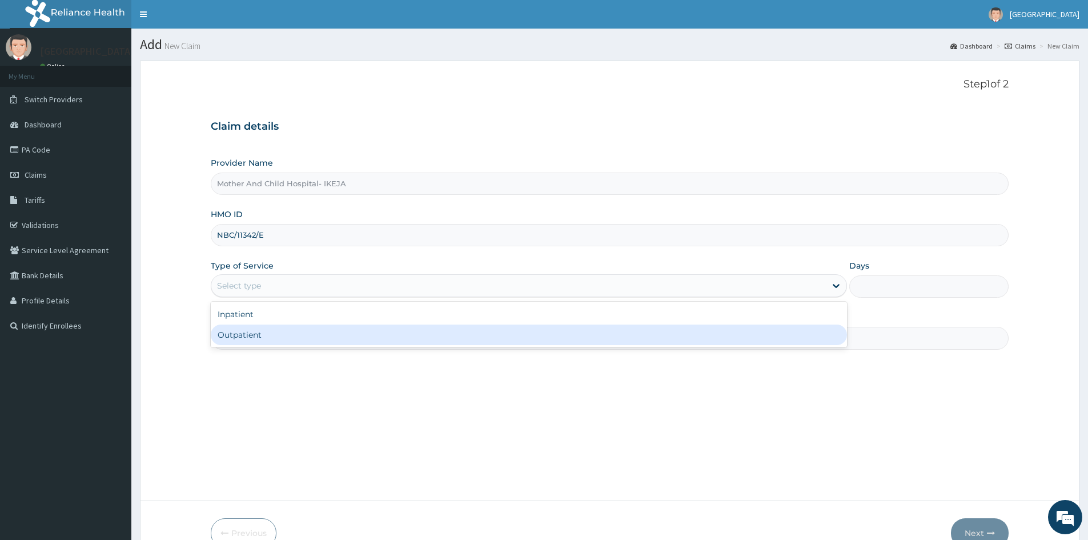
click at [275, 337] on div "Outpatient" at bounding box center [529, 335] width 636 height 21
type input "1"
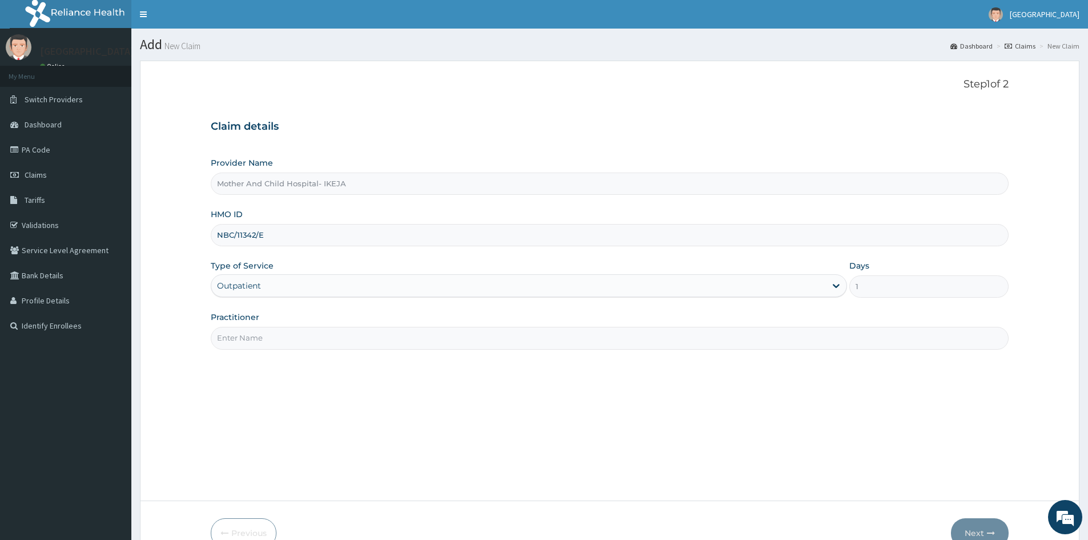
click at [290, 330] on input "Practitioner" at bounding box center [610, 338] width 798 height 22
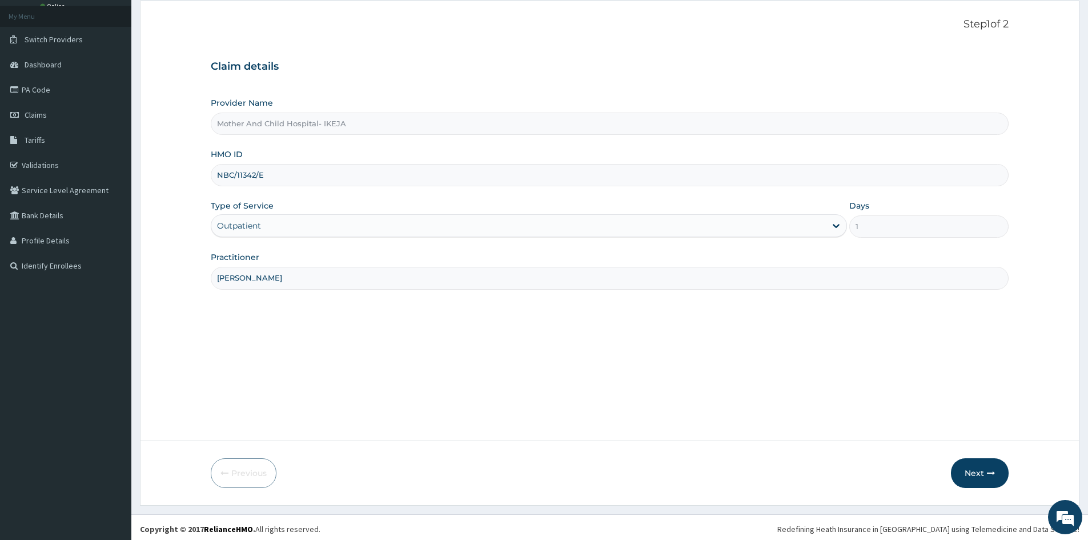
scroll to position [63, 0]
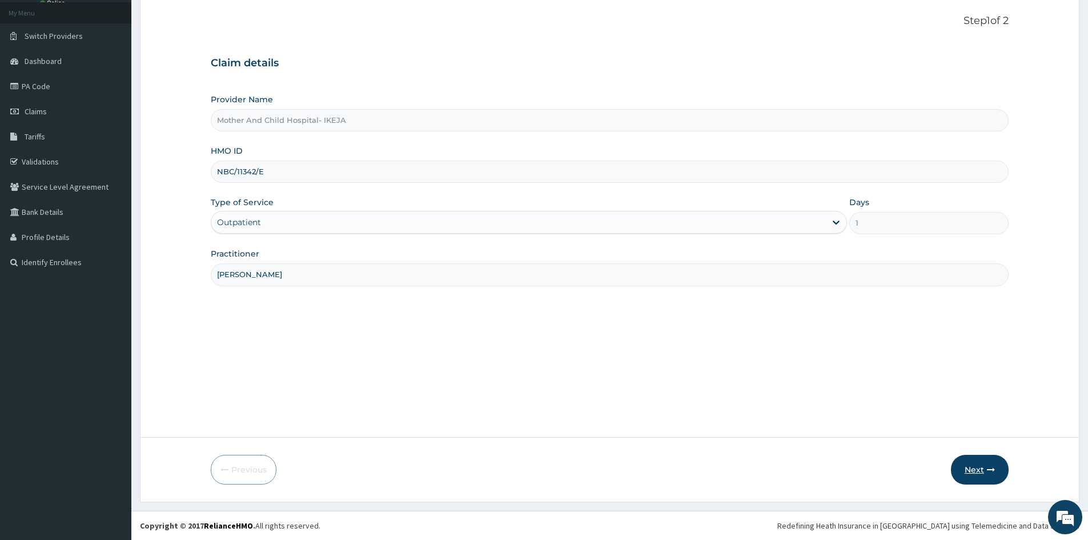
type input "DR OLALERE"
click at [978, 471] on button "Next" at bounding box center [980, 470] width 58 height 30
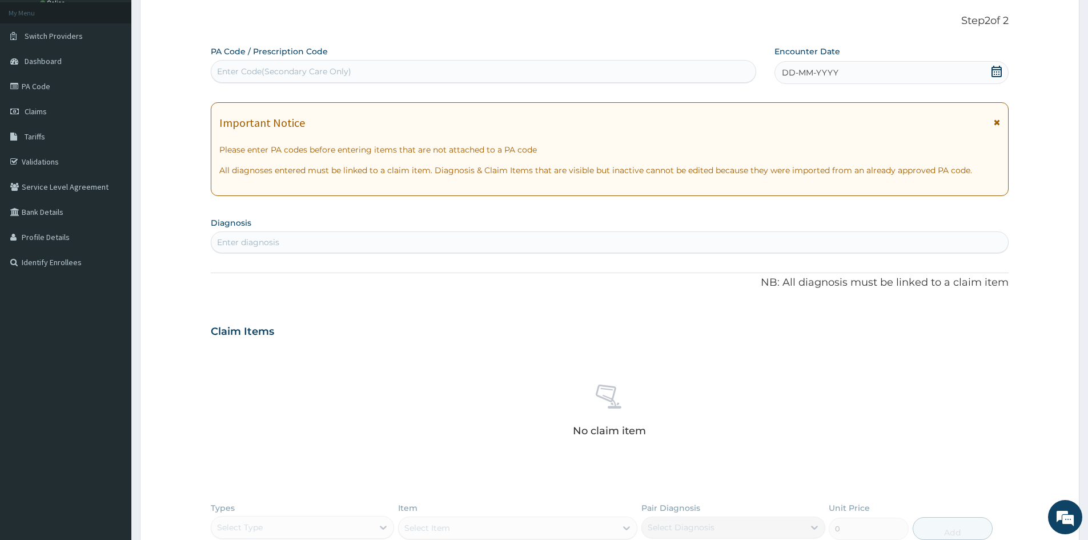
click at [999, 73] on icon at bounding box center [996, 71] width 11 height 11
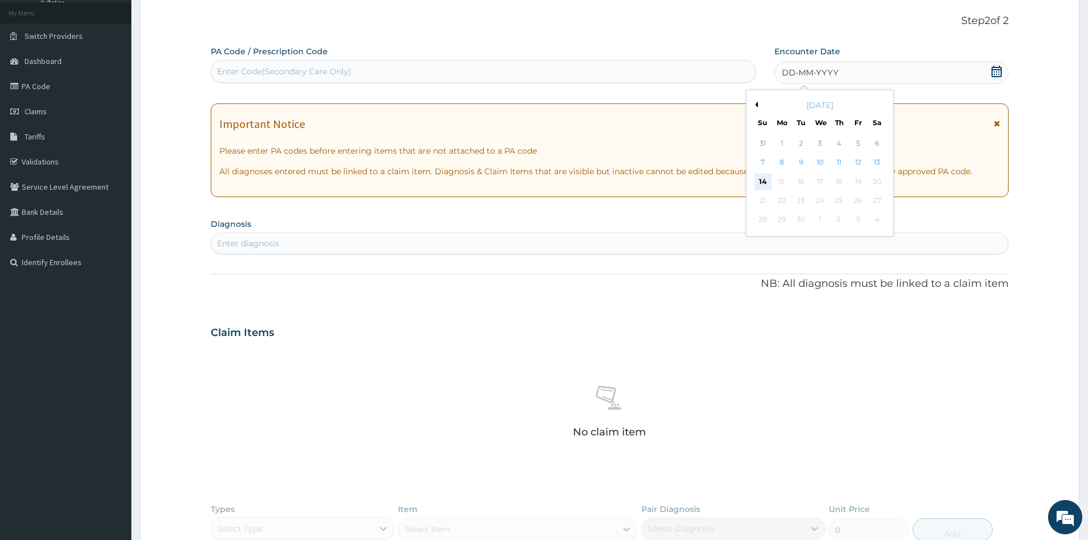
click at [761, 183] on div "14" at bounding box center [763, 181] width 17 height 17
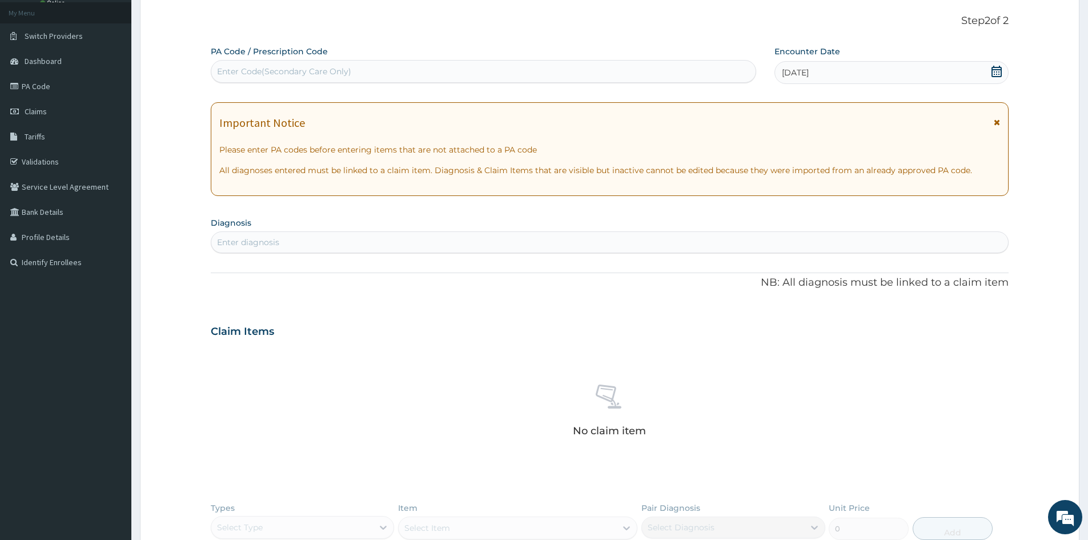
click at [741, 242] on div "Enter diagnosis" at bounding box center [609, 242] width 797 height 18
type input "MALARI"
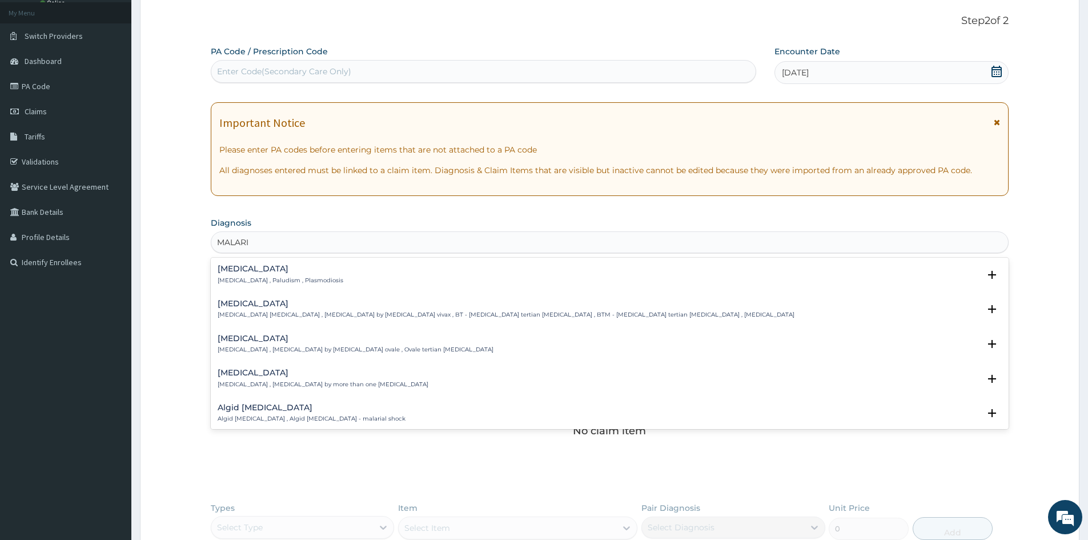
click at [240, 280] on p "Malaria , Paludism , Plasmodiosis" at bounding box center [281, 281] width 126 height 8
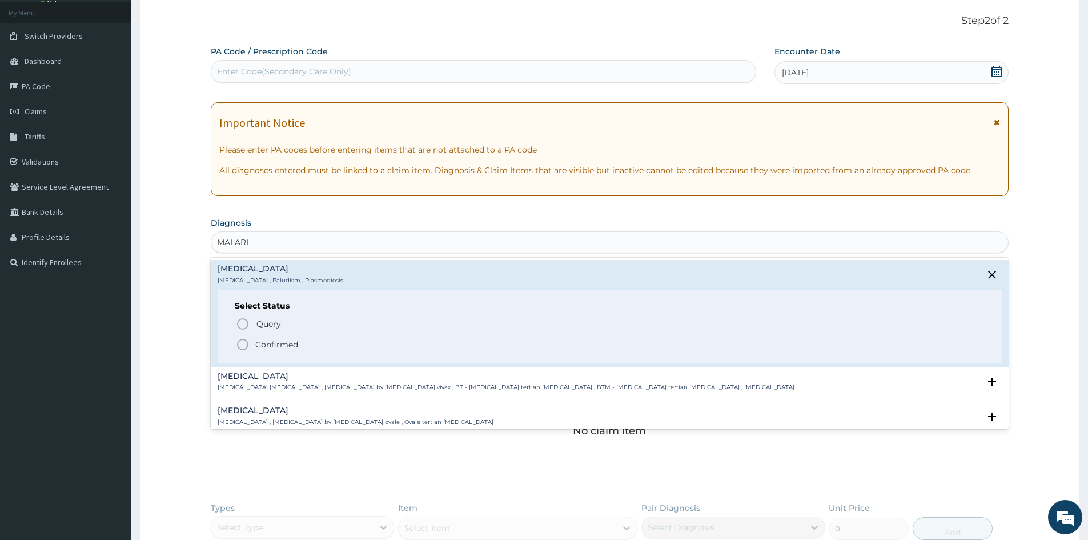
click at [242, 342] on icon "status option filled" at bounding box center [243, 345] width 14 height 14
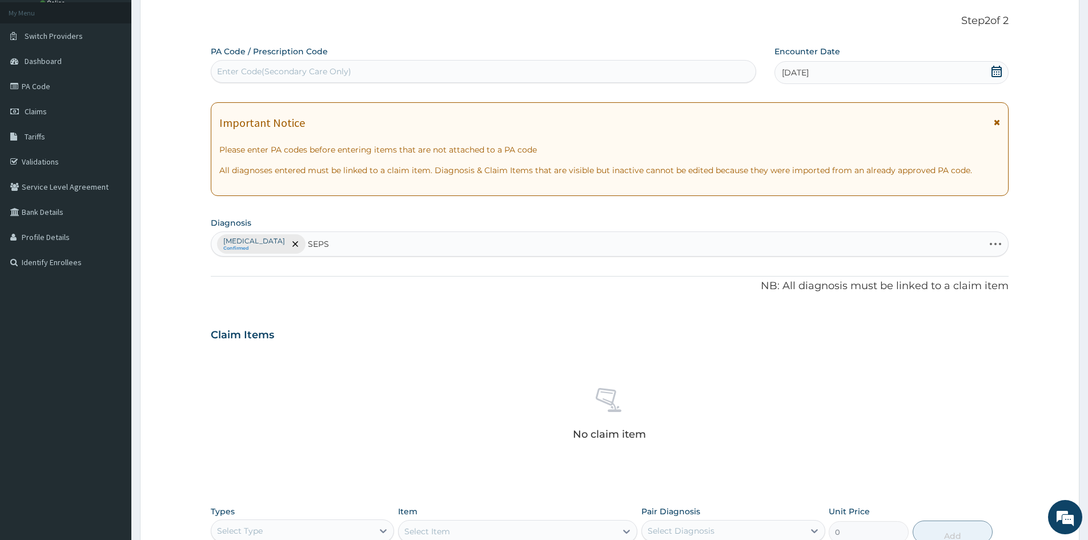
type input "SEPSI"
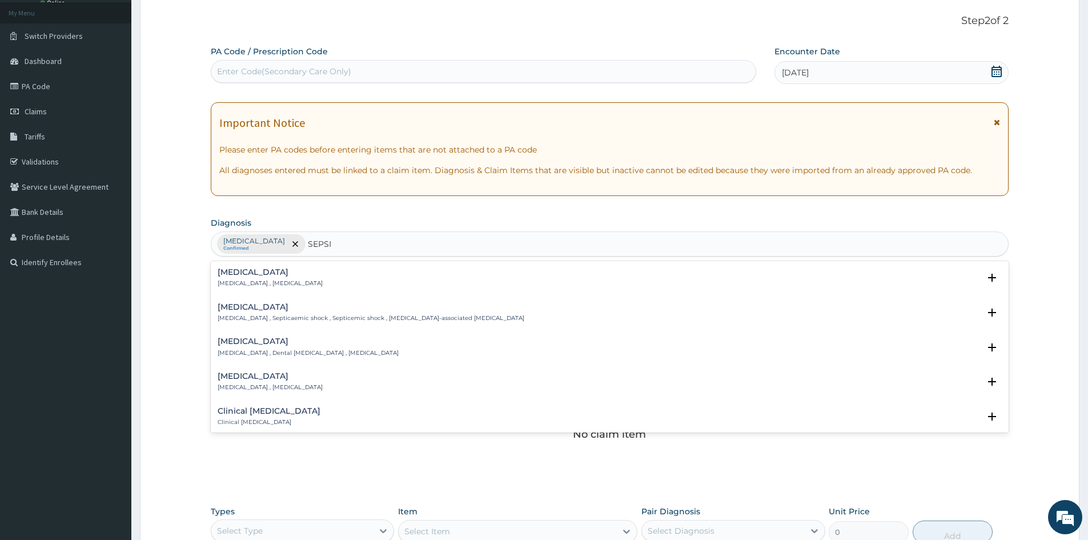
click at [237, 278] on div "Sepsis Systemic infection , Sepsis" at bounding box center [270, 278] width 105 height 20
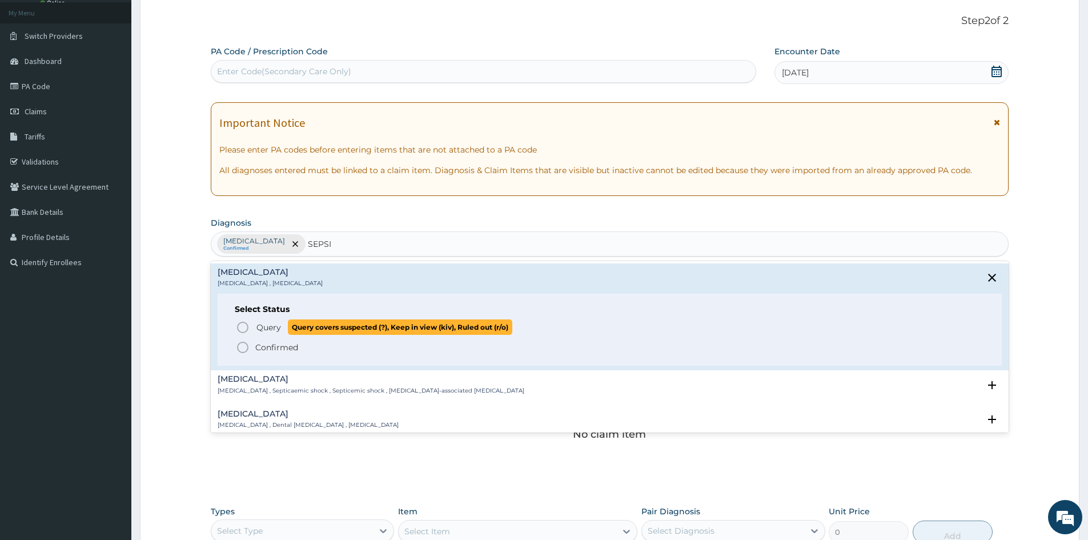
click at [243, 325] on icon "status option query" at bounding box center [243, 328] width 14 height 14
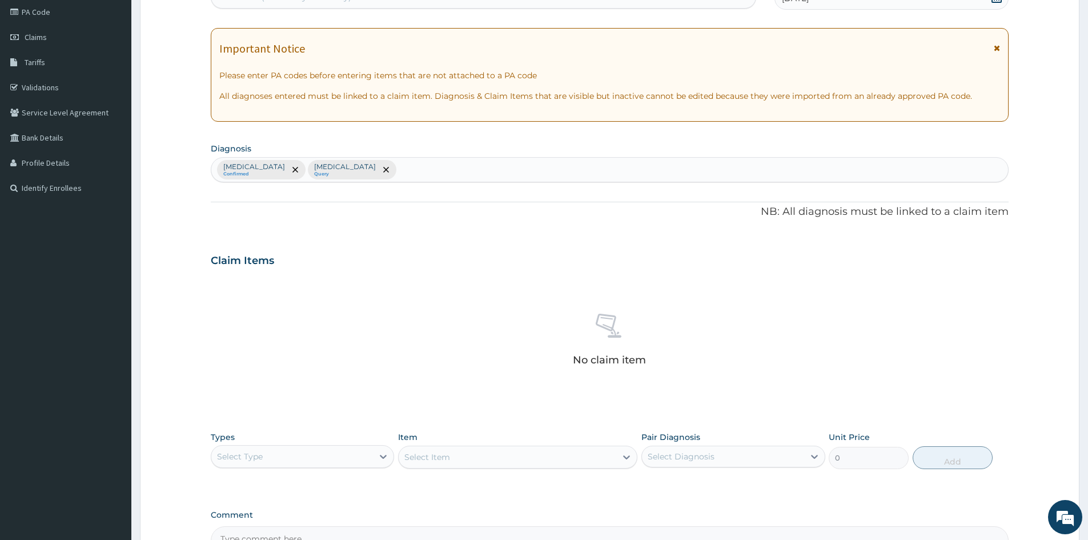
scroll to position [273, 0]
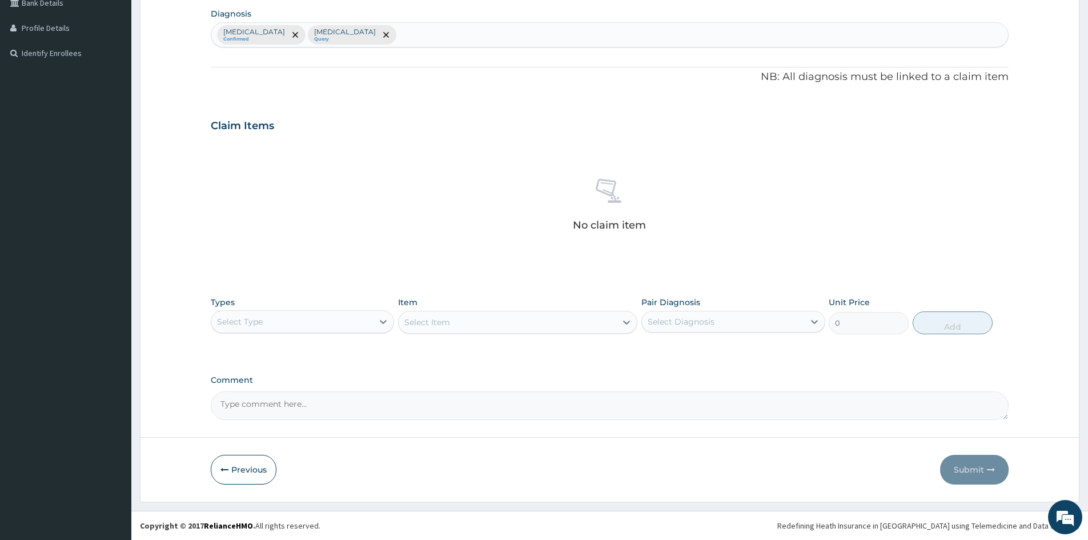
click at [271, 324] on div "Select Type" at bounding box center [292, 322] width 162 height 18
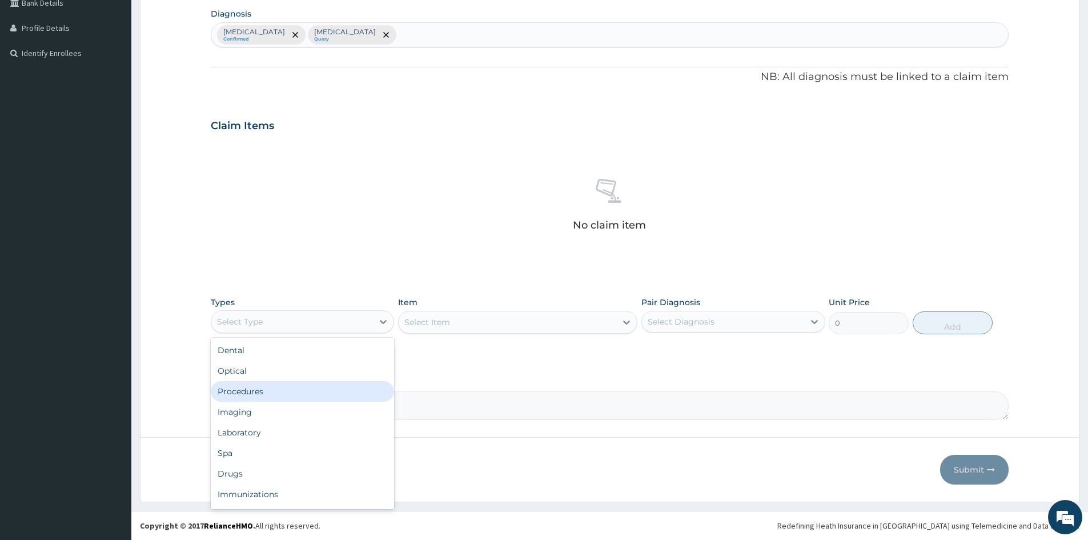
click at [290, 399] on div "Procedures" at bounding box center [302, 391] width 183 height 21
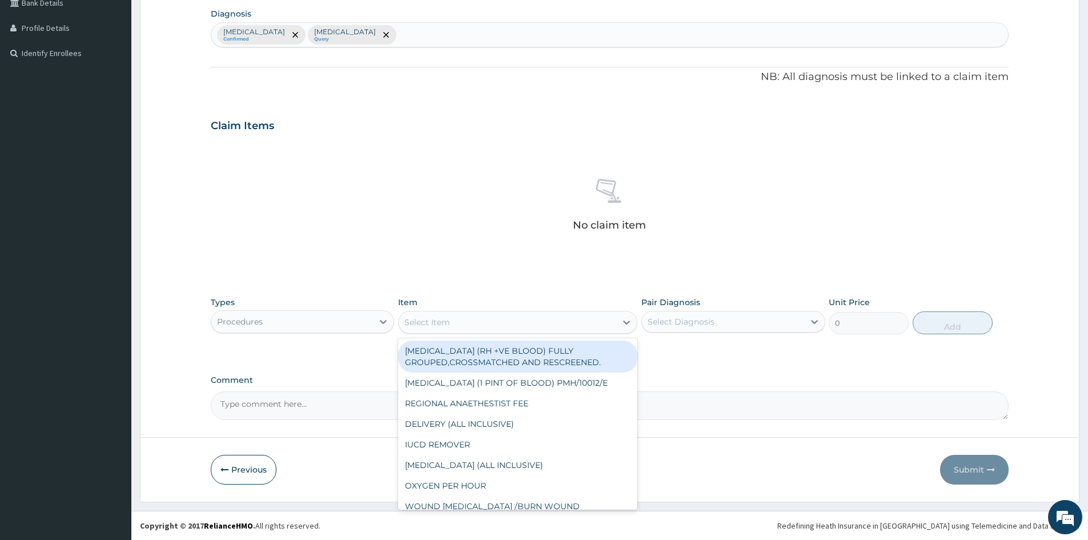
click at [548, 326] on div "Select Item" at bounding box center [508, 322] width 218 height 18
type input "GP"
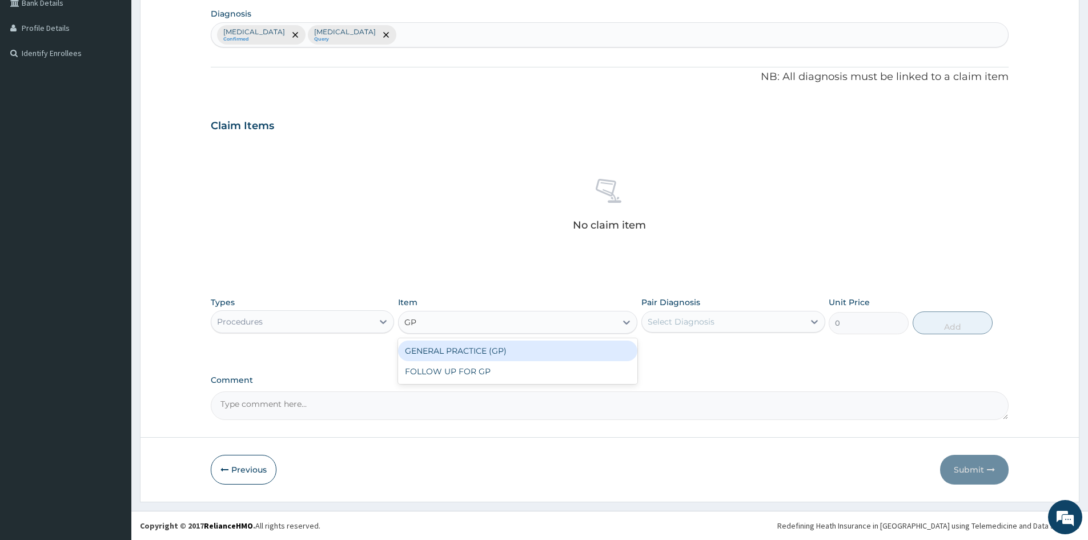
click at [548, 346] on div "GENERAL PRACTICE (GP)" at bounding box center [517, 351] width 239 height 21
type input "4000"
click at [667, 327] on div "Select Diagnosis" at bounding box center [681, 321] width 67 height 11
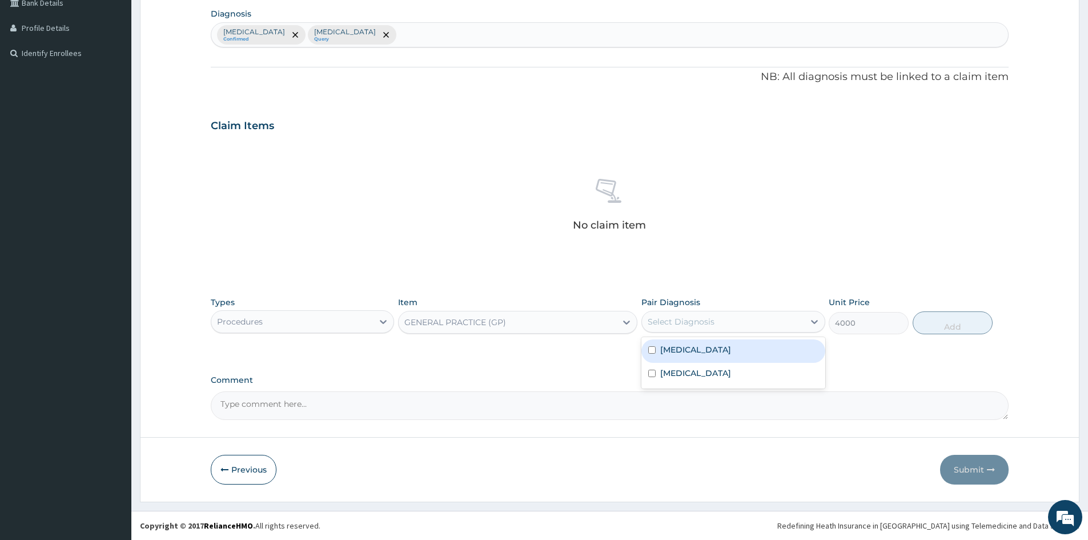
click at [682, 351] on label "Malaria" at bounding box center [695, 349] width 71 height 11
checkbox input "true"
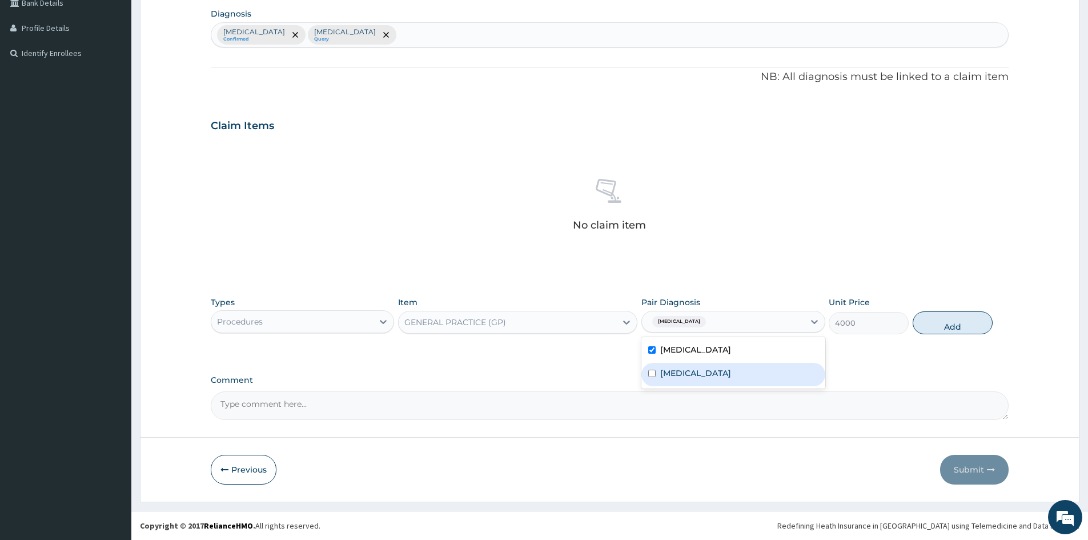
click at [691, 368] on div "Sepsis" at bounding box center [733, 374] width 183 height 23
checkbox input "true"
click at [971, 325] on button "Add" at bounding box center [953, 322] width 80 height 23
type input "0"
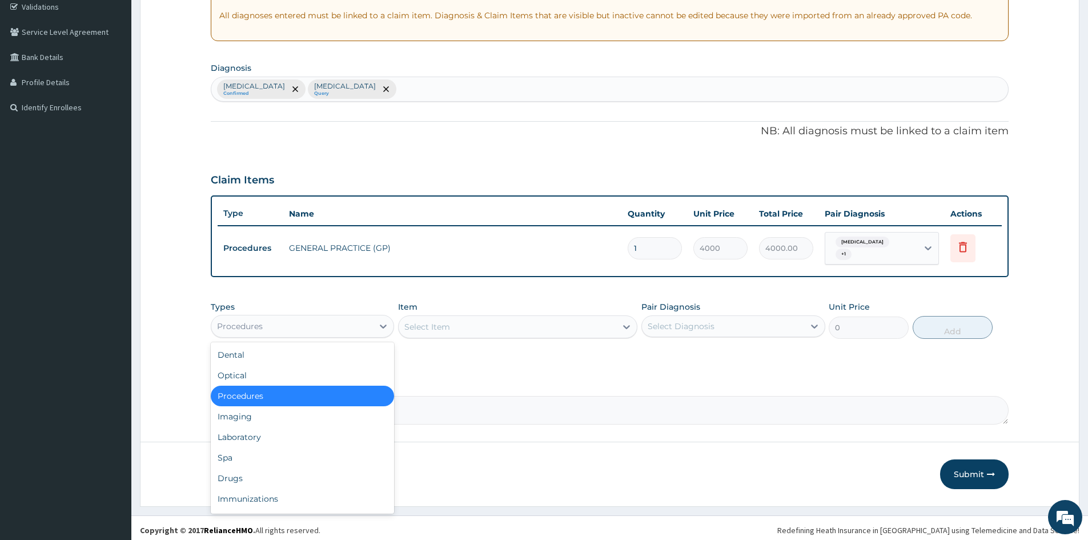
click at [229, 321] on div "Procedures" at bounding box center [240, 326] width 46 height 11
click at [258, 439] on div "Laboratory" at bounding box center [302, 437] width 183 height 21
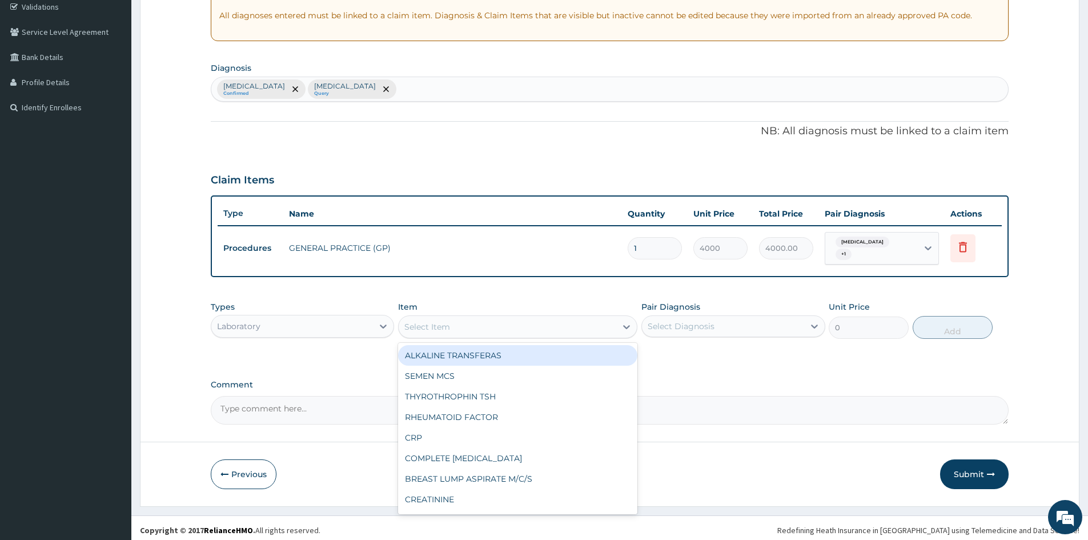
click at [475, 323] on div "Select Item" at bounding box center [508, 327] width 218 height 18
type input "FBC"
click at [501, 345] on div "FULL BLOOD COUNT (FBC)" at bounding box center [517, 355] width 239 height 21
type input "2400"
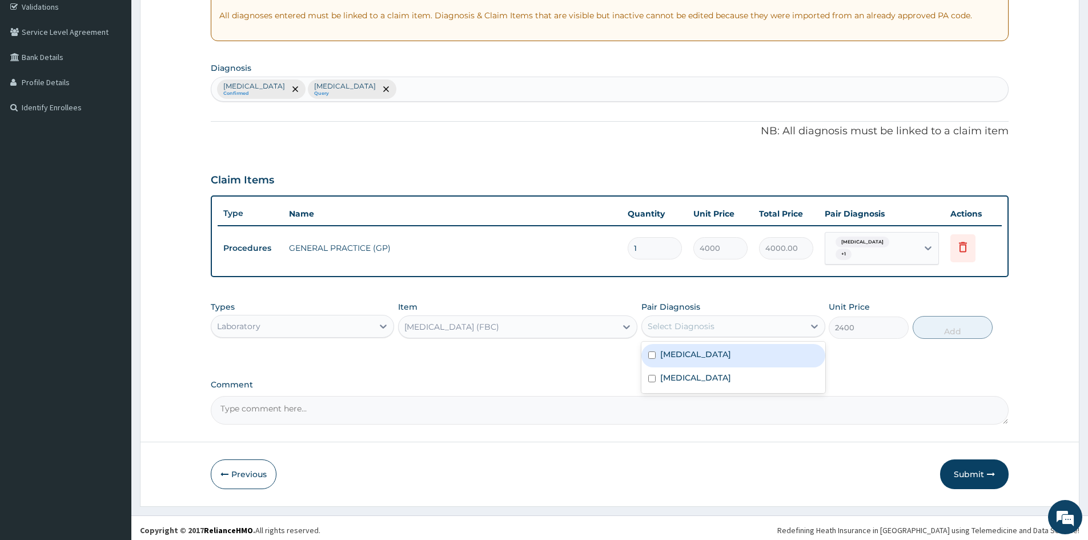
click at [690, 323] on div "Select Diagnosis" at bounding box center [681, 326] width 67 height 11
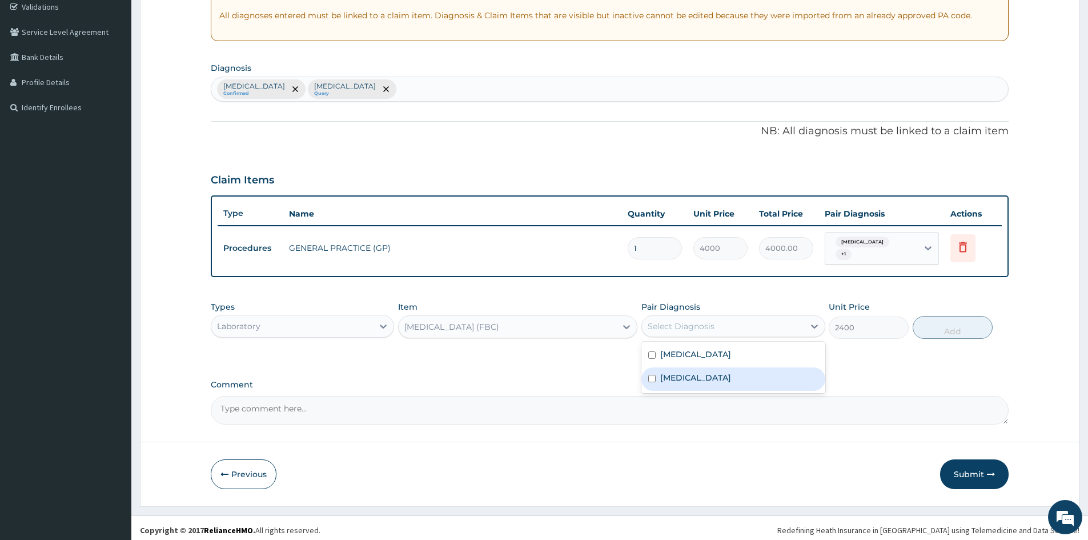
click at [702, 387] on div "Malaria Sepsis" at bounding box center [733, 367] width 183 height 51
click at [702, 377] on div "Sepsis" at bounding box center [733, 378] width 183 height 23
checkbox input "true"
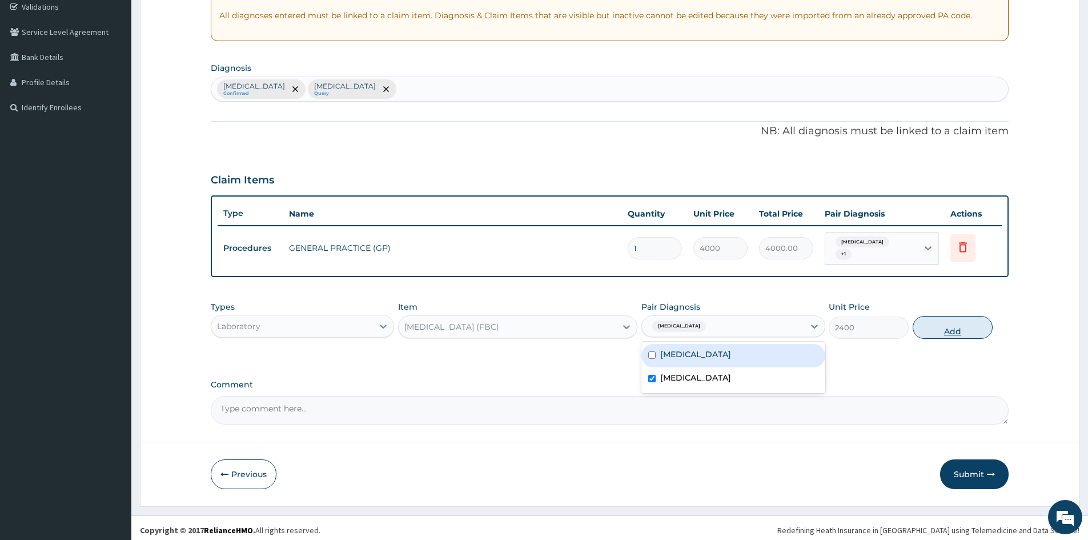
click at [975, 319] on button "Add" at bounding box center [953, 327] width 80 height 23
type input "0"
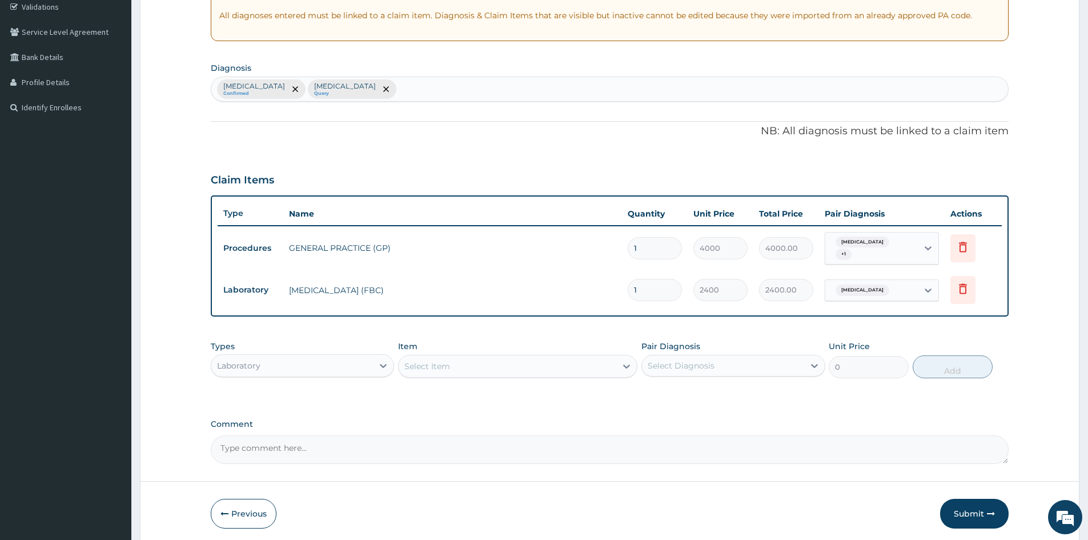
click at [564, 361] on div "Select Item" at bounding box center [508, 366] width 218 height 18
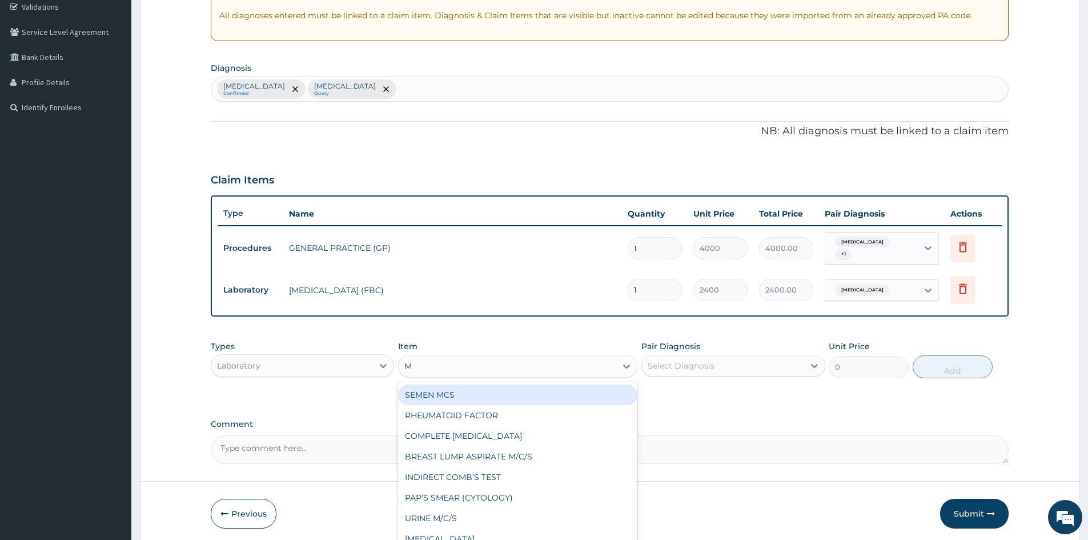
type input "MP"
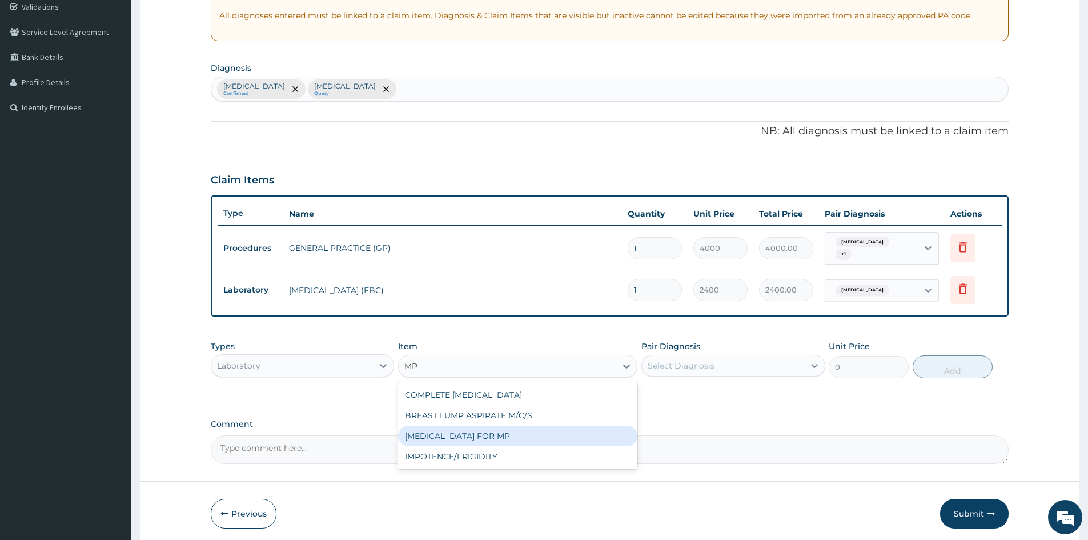
click at [533, 426] on div "BLOOD FILM FOR MP" at bounding box center [517, 436] width 239 height 21
type input "1200"
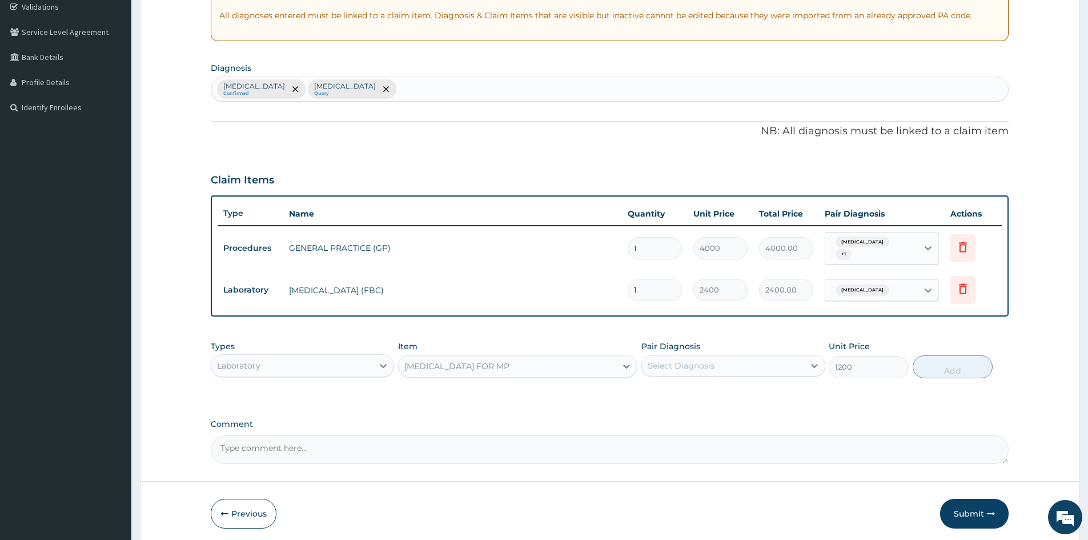
click at [703, 347] on div "Pair Diagnosis Select Diagnosis" at bounding box center [733, 360] width 183 height 38
drag, startPoint x: 707, startPoint y: 354, endPoint x: 711, endPoint y: 383, distance: 29.4
click at [707, 357] on div "Select Diagnosis" at bounding box center [723, 366] width 162 height 18
click at [710, 383] on div "Malaria" at bounding box center [733, 394] width 183 height 23
checkbox input "true"
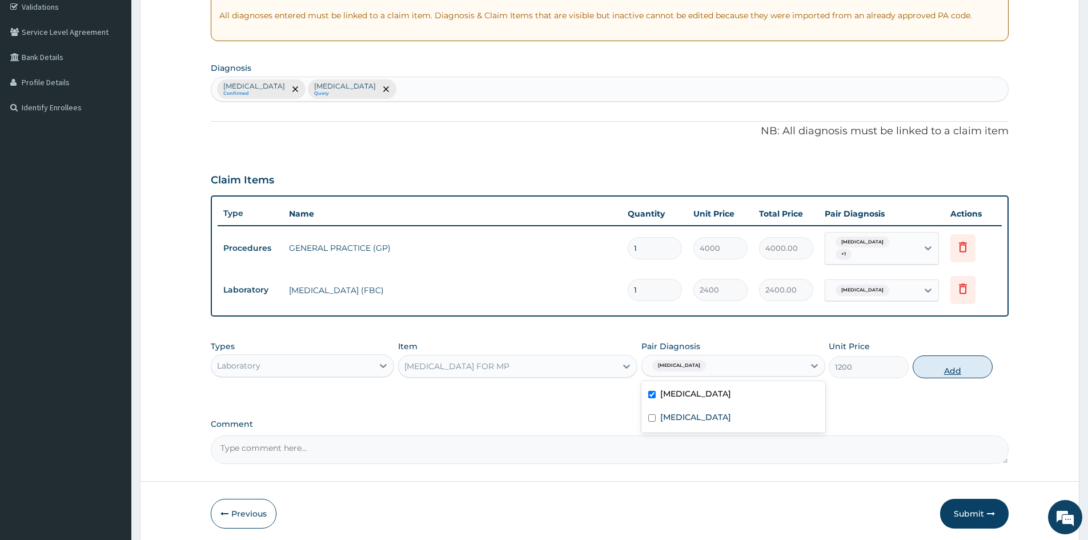
click at [947, 362] on button "Add" at bounding box center [953, 366] width 80 height 23
type input "0"
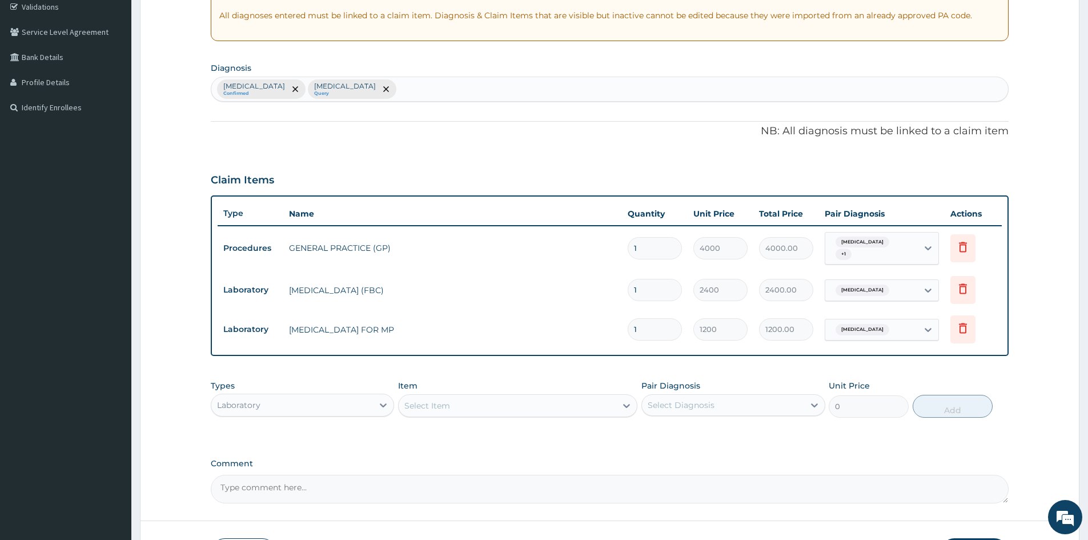
click at [282, 396] on div "Laboratory" at bounding box center [292, 405] width 162 height 18
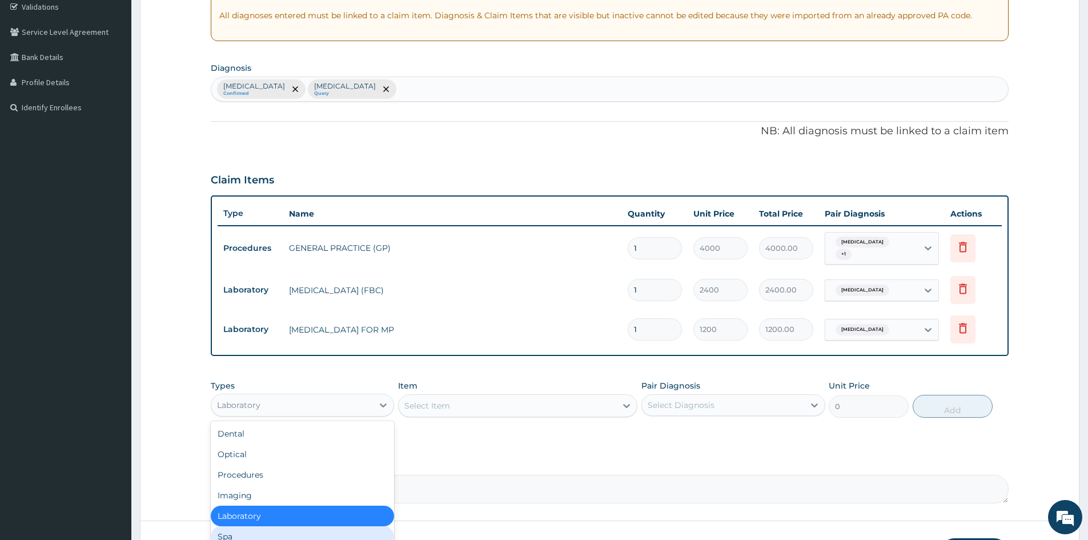
scroll to position [39, 0]
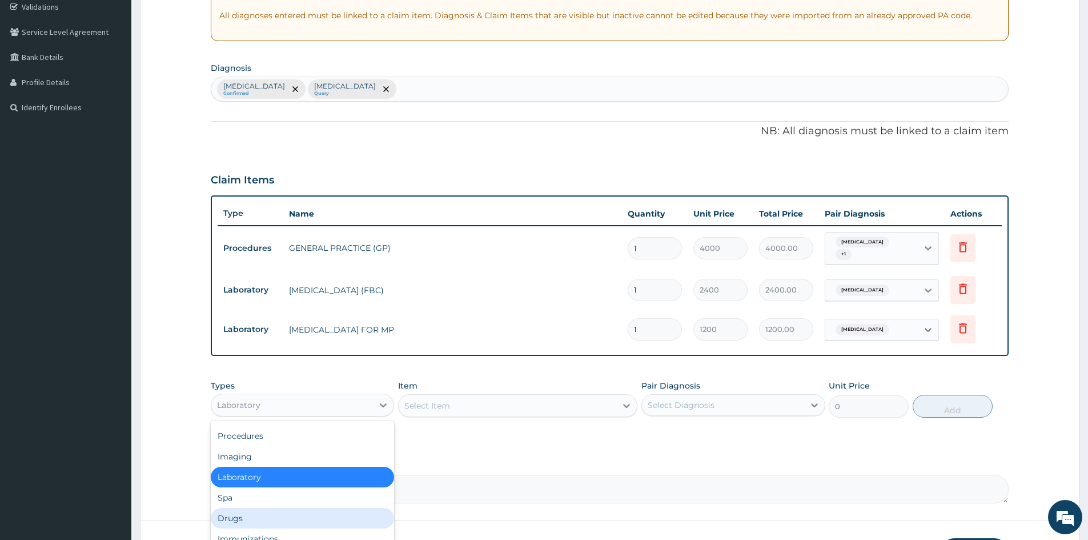
click at [264, 517] on div "Drugs" at bounding box center [302, 518] width 183 height 21
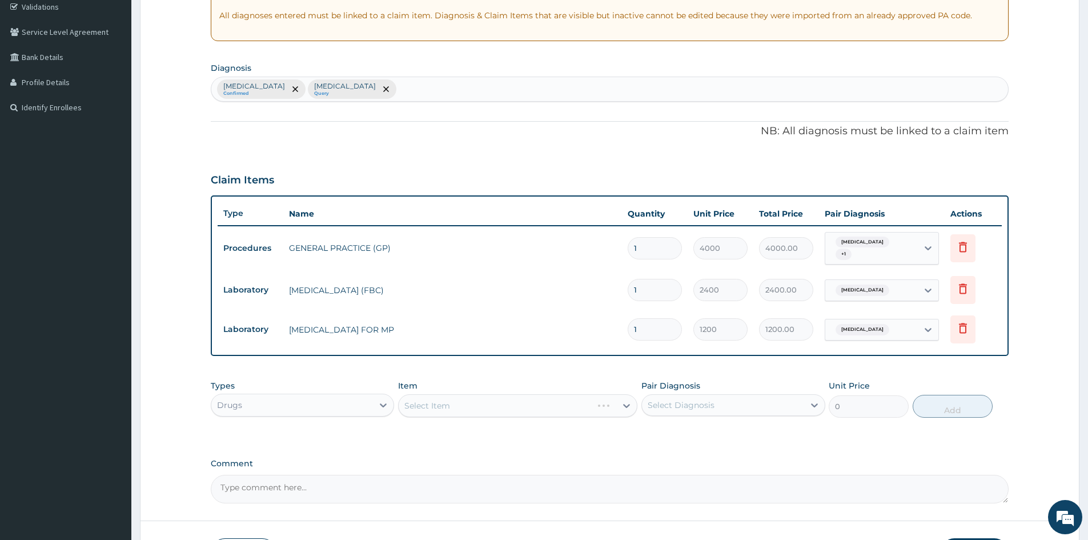
click at [530, 405] on div "Select Item" at bounding box center [517, 405] width 239 height 23
click at [530, 405] on div "Select Item" at bounding box center [508, 406] width 218 height 18
type input "EMAL"
click at [540, 425] on div "EMAL 150MG" at bounding box center [517, 434] width 239 height 21
type input "1000"
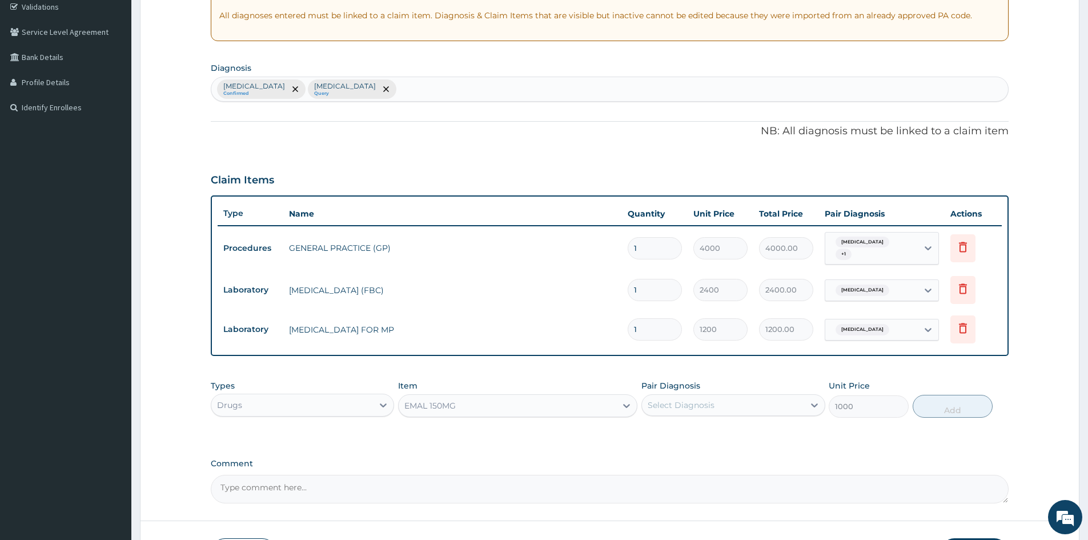
click at [713, 413] on div "Pair Diagnosis Select Diagnosis" at bounding box center [733, 399] width 183 height 38
click at [719, 400] on div "Select Diagnosis" at bounding box center [723, 405] width 162 height 18
click at [709, 434] on div "Malaria" at bounding box center [733, 434] width 183 height 23
checkbox input "true"
click at [932, 402] on button "Add" at bounding box center [953, 406] width 80 height 23
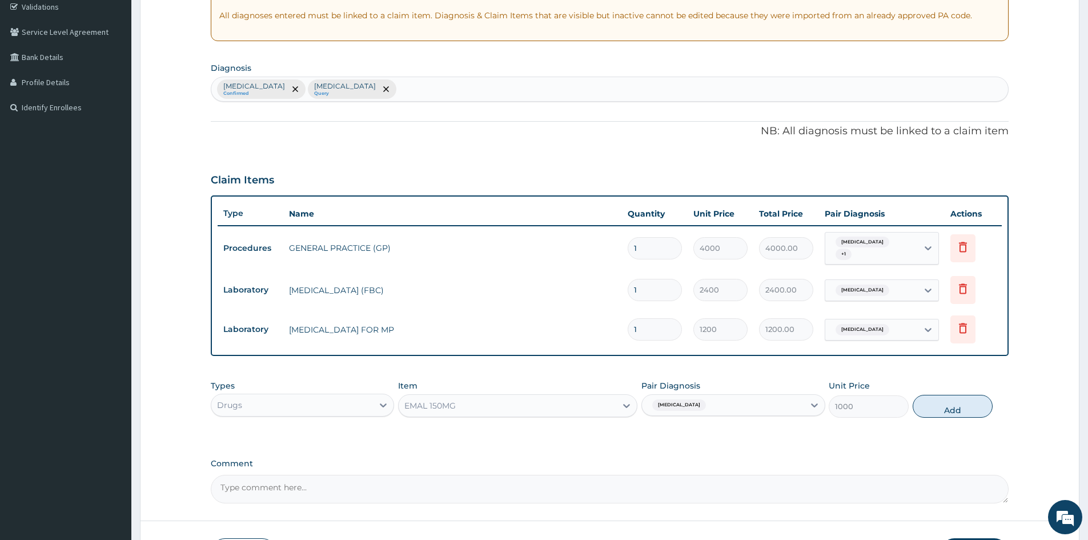
type input "0"
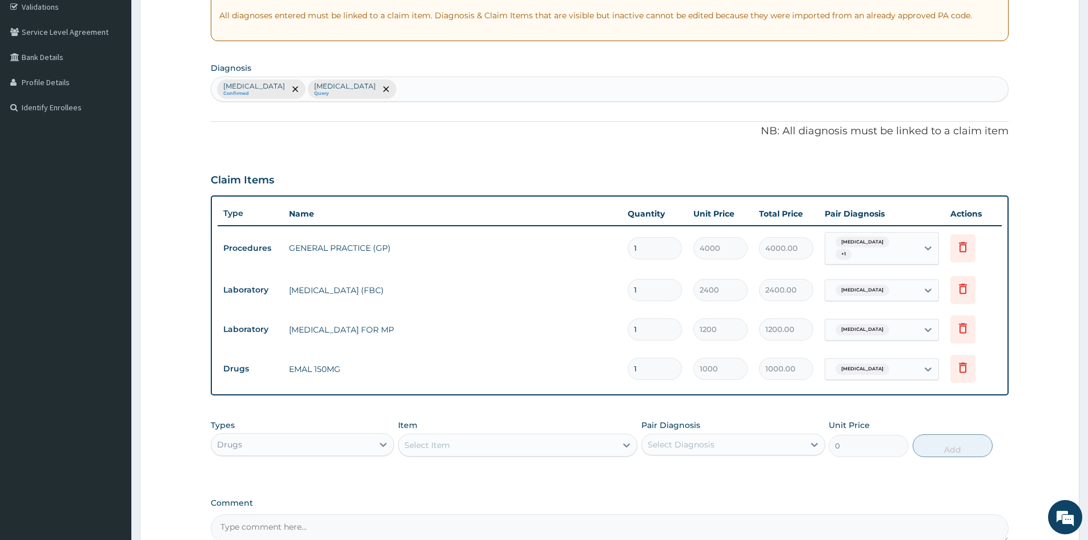
click at [524, 439] on div "Select Item" at bounding box center [508, 445] width 218 height 18
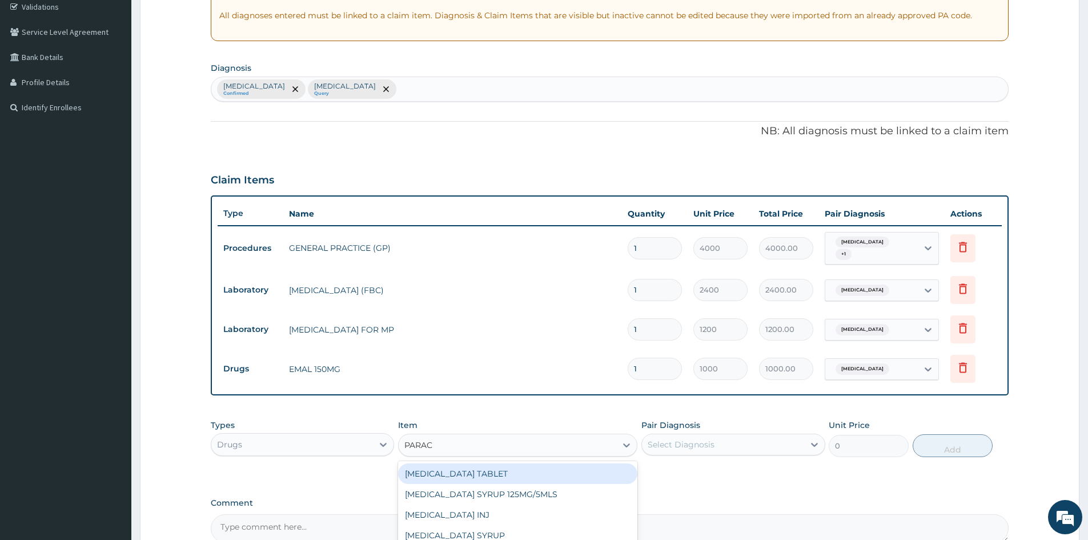
type input "PARACE"
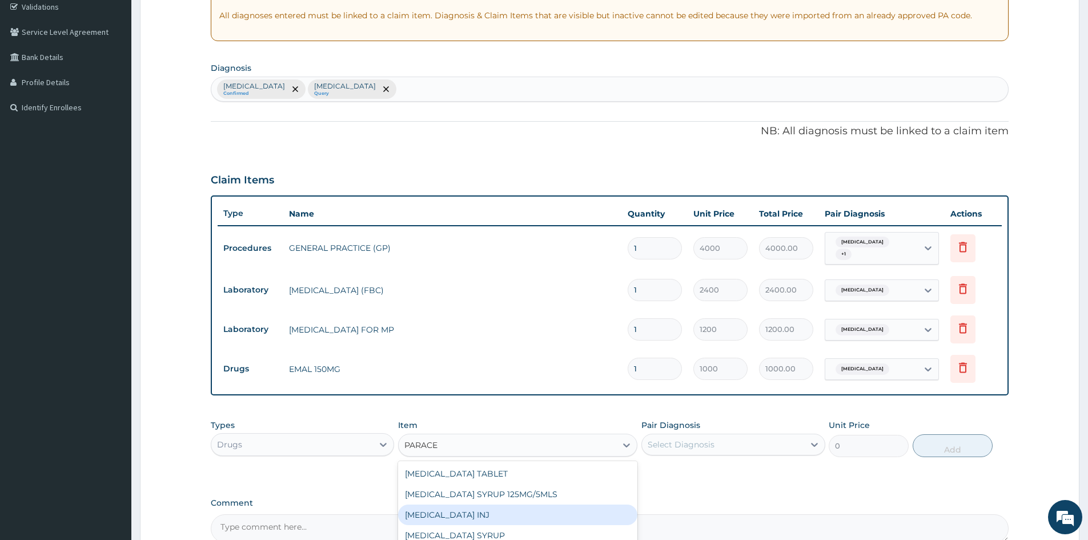
drag, startPoint x: 507, startPoint y: 507, endPoint x: 661, endPoint y: 469, distance: 158.8
click at [508, 507] on div "PARACETAMOL INJ" at bounding box center [517, 514] width 239 height 21
type input "240"
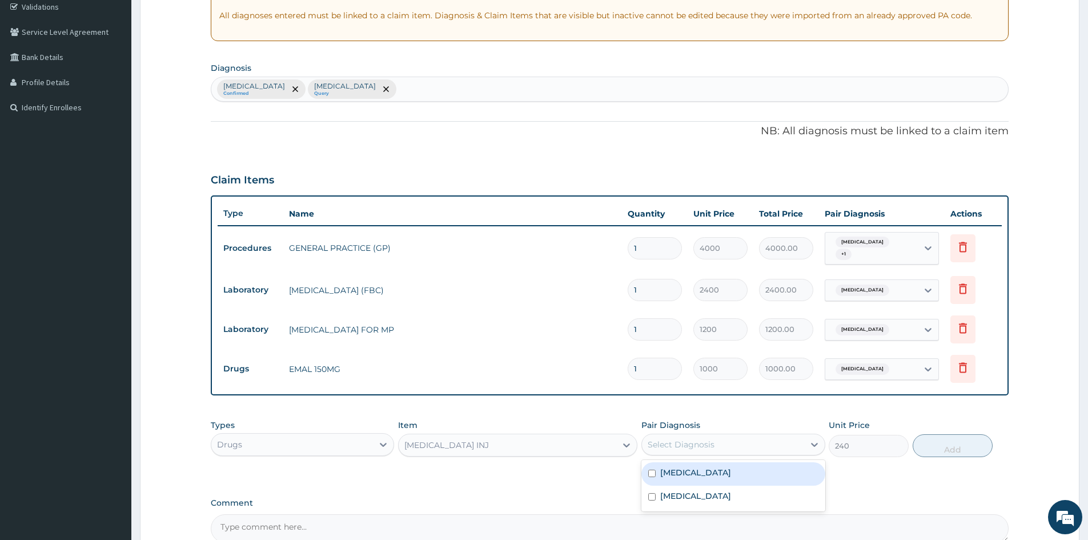
click at [717, 441] on div "Select Diagnosis" at bounding box center [723, 444] width 162 height 18
click at [716, 473] on div "Malaria" at bounding box center [733, 473] width 183 height 23
checkbox input "true"
drag, startPoint x: 949, startPoint y: 446, endPoint x: 612, endPoint y: 450, distance: 337.1
click at [927, 439] on button "Add" at bounding box center [953, 445] width 80 height 23
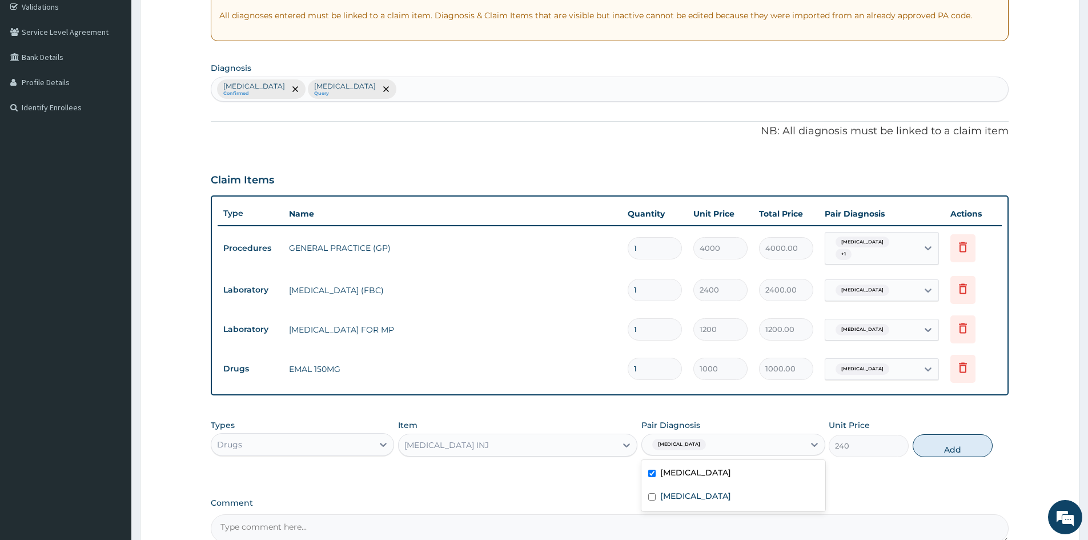
type input "0"
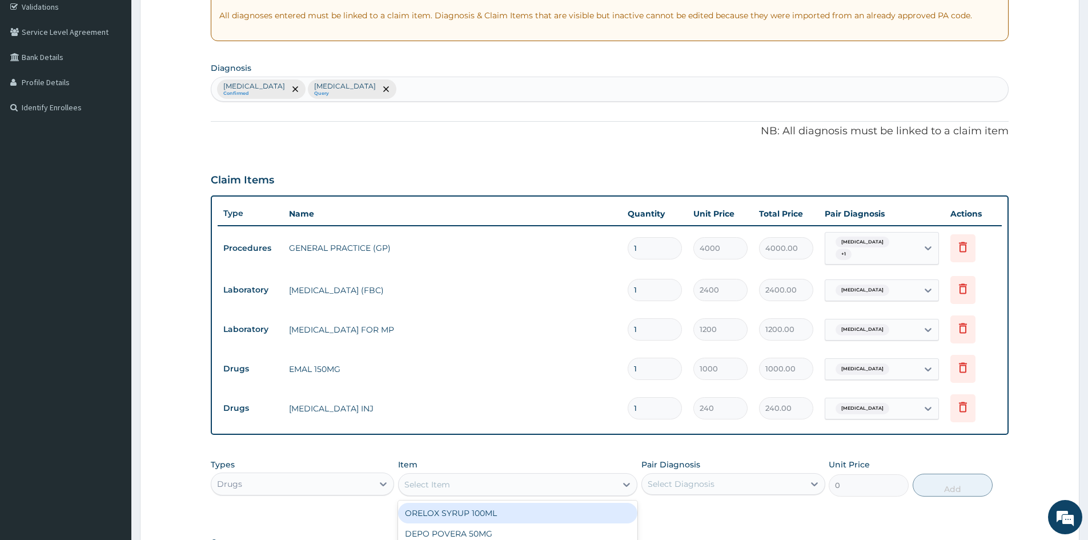
click at [458, 483] on div "Select Item" at bounding box center [508, 484] width 218 height 18
type input "COARTE"
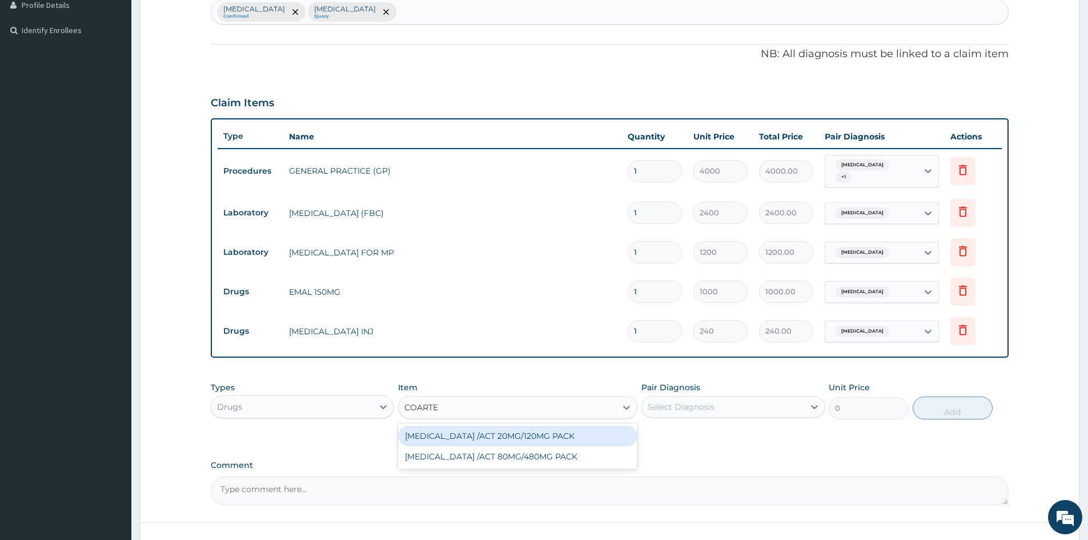
scroll to position [376, 0]
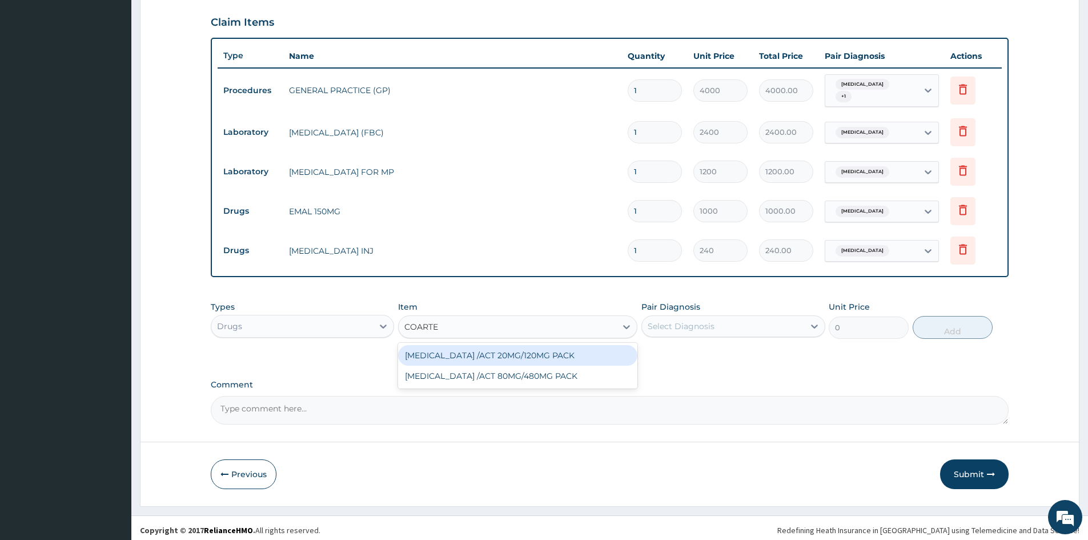
click at [536, 346] on div "COARTEM /ACT 20MG/120MG PACK" at bounding box center [517, 355] width 239 height 21
type input "1000"
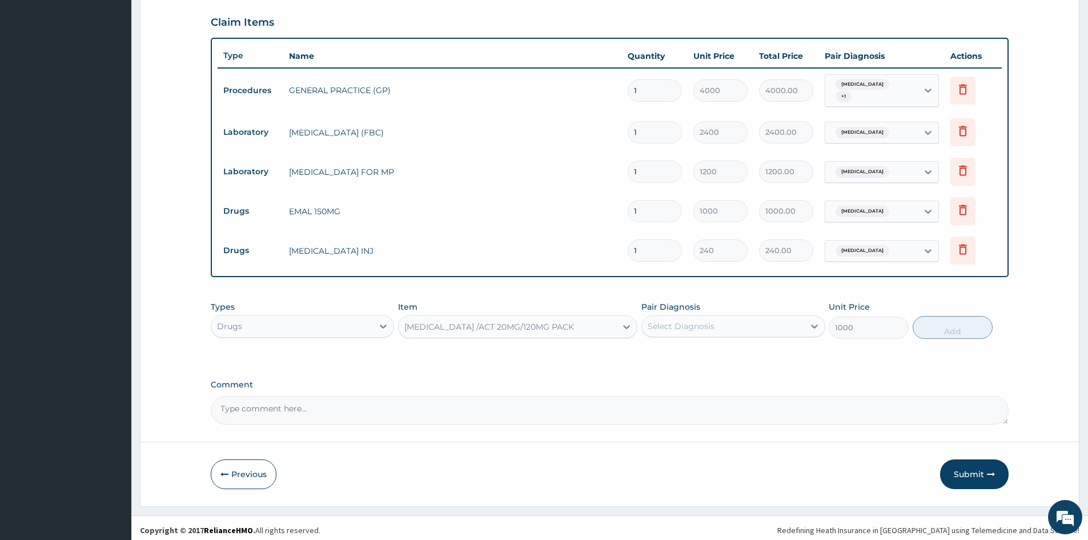
click at [704, 325] on div "Select Diagnosis" at bounding box center [681, 326] width 67 height 11
click at [703, 355] on div "Malaria" at bounding box center [733, 355] width 183 height 23
checkbox input "true"
click at [960, 330] on button "Add" at bounding box center [953, 327] width 80 height 23
type input "0"
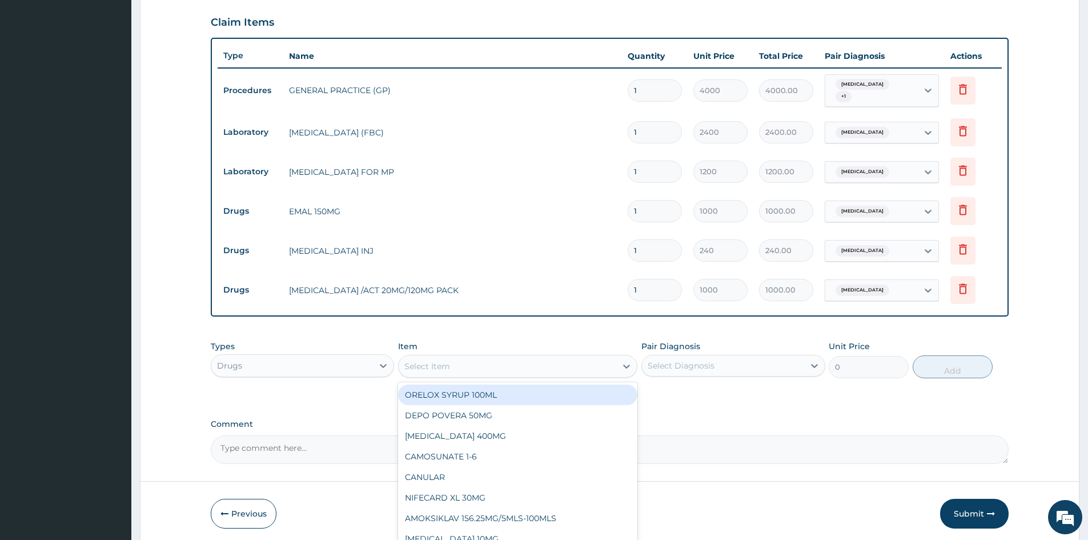
click at [451, 365] on div "Select Item" at bounding box center [508, 366] width 218 height 18
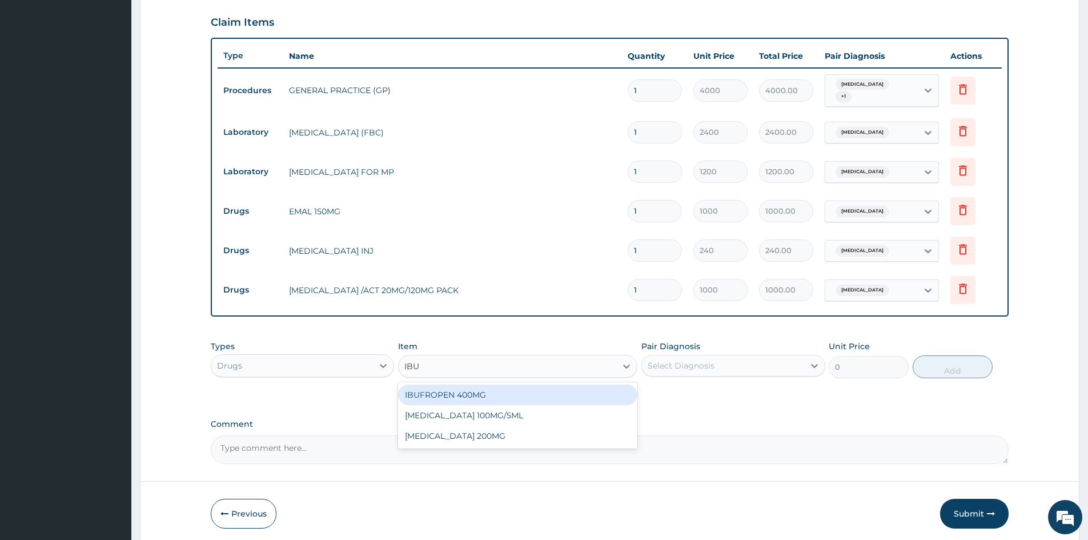
type input "IBUP"
drag, startPoint x: 485, startPoint y: 386, endPoint x: 575, endPoint y: 381, distance: 90.4
click at [486, 386] on div "IBUPROFEN 100MG/5ML" at bounding box center [517, 395] width 239 height 21
type input "800"
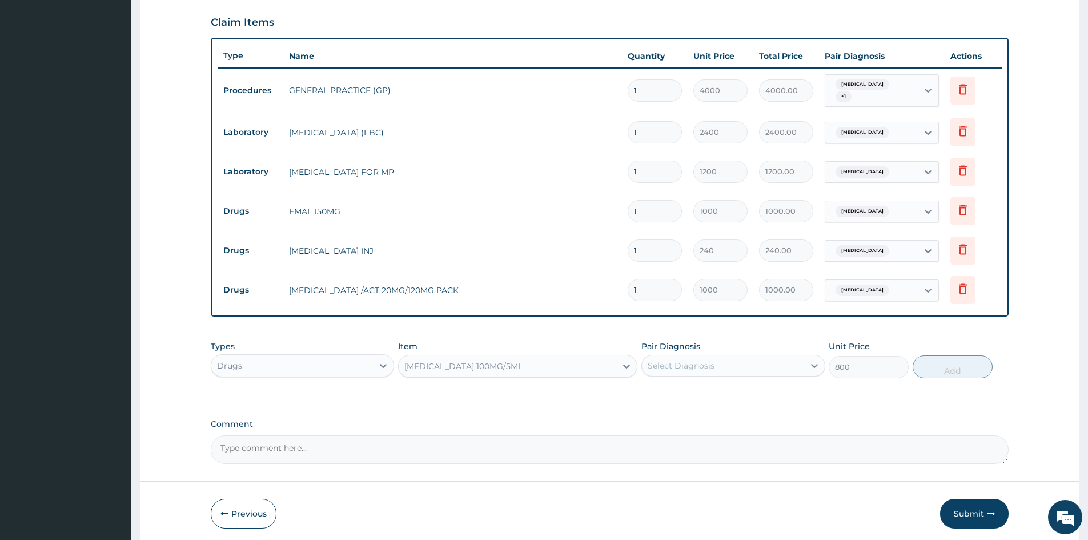
click at [684, 370] on div "Select Diagnosis" at bounding box center [723, 366] width 162 height 18
click at [686, 393] on label "Malaria" at bounding box center [695, 393] width 71 height 11
checkbox input "true"
click at [938, 362] on button "Add" at bounding box center [953, 366] width 80 height 23
type input "0"
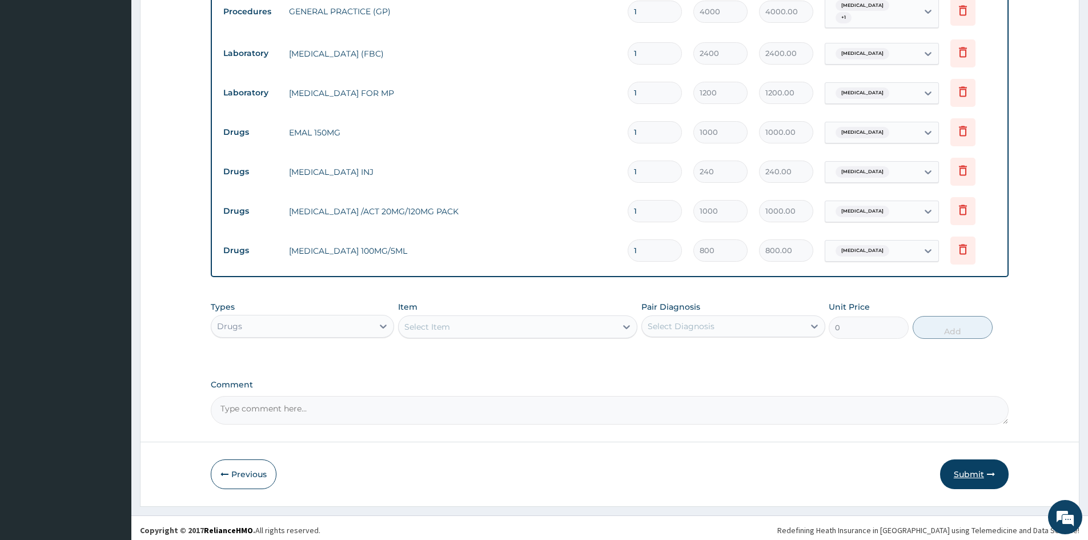
click at [973, 466] on button "Submit" at bounding box center [974, 474] width 69 height 30
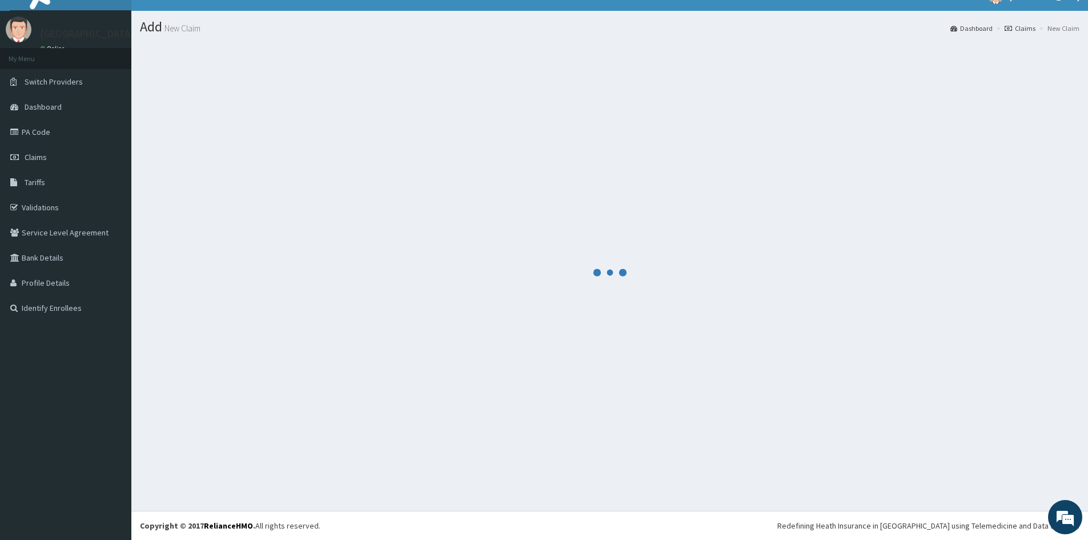
scroll to position [455, 0]
